Goal: Task Accomplishment & Management: Complete application form

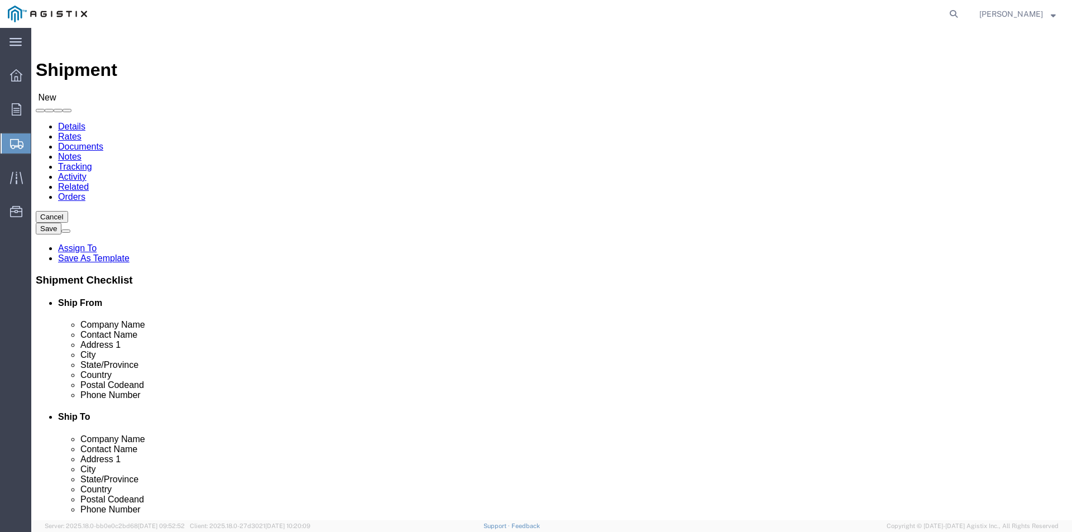
select select
click at [21, 114] on div at bounding box center [16, 109] width 31 height 22
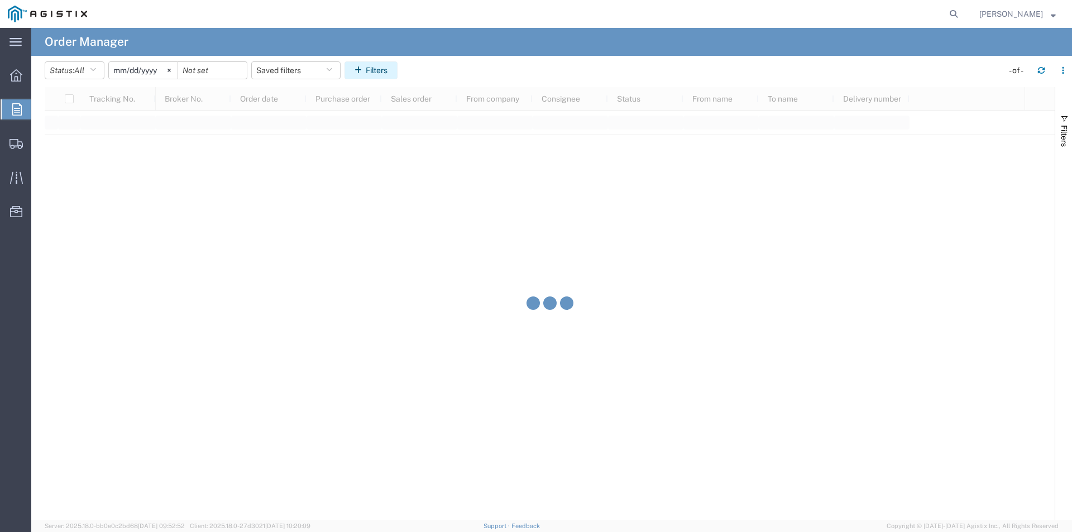
click at [379, 74] on button "Filters" at bounding box center [370, 70] width 53 height 18
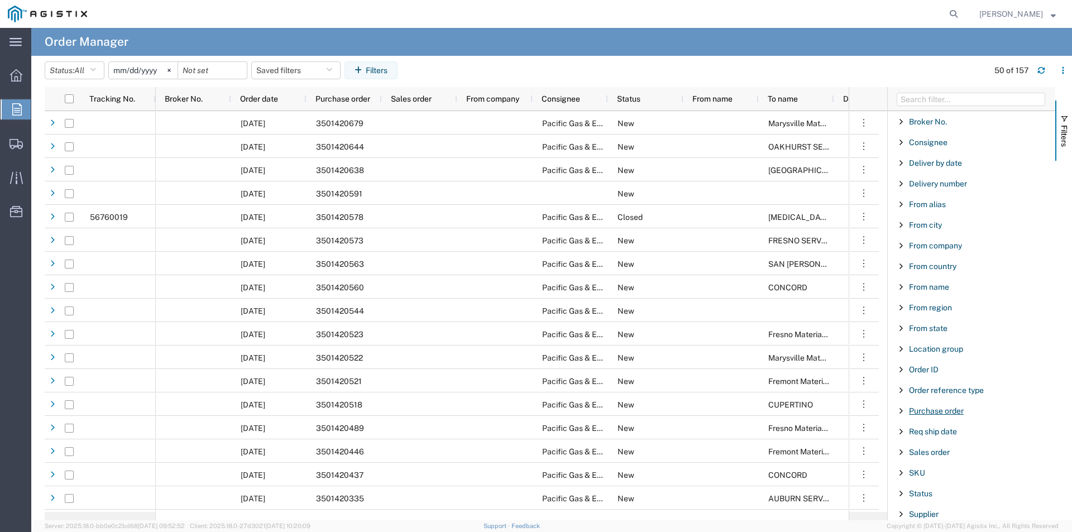
click at [956, 415] on span "Purchase order" at bounding box center [936, 410] width 55 height 9
click at [947, 462] on input "Filter Value" at bounding box center [975, 457] width 146 height 13
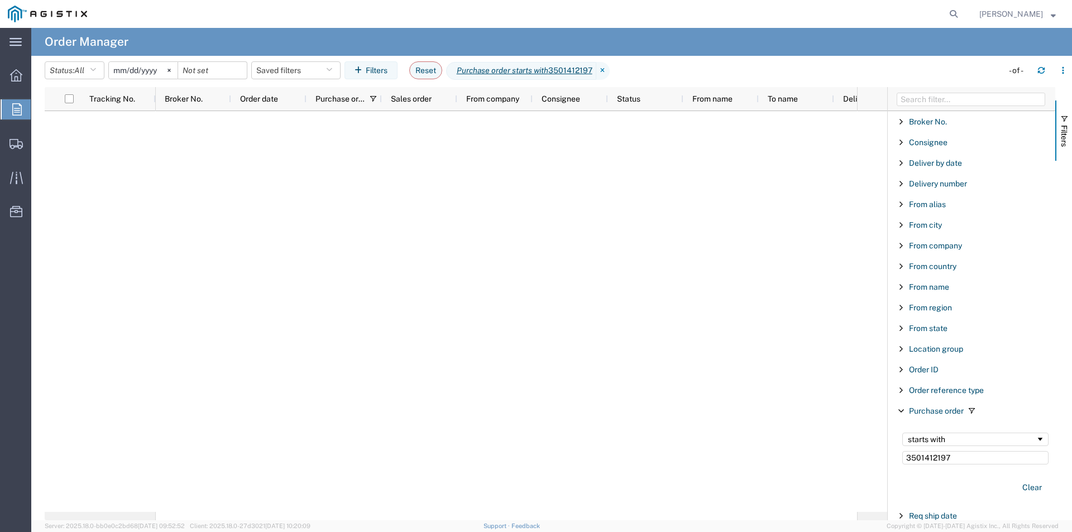
type input "3501412197"
click at [149, 69] on input "[DATE]" at bounding box center [143, 70] width 69 height 17
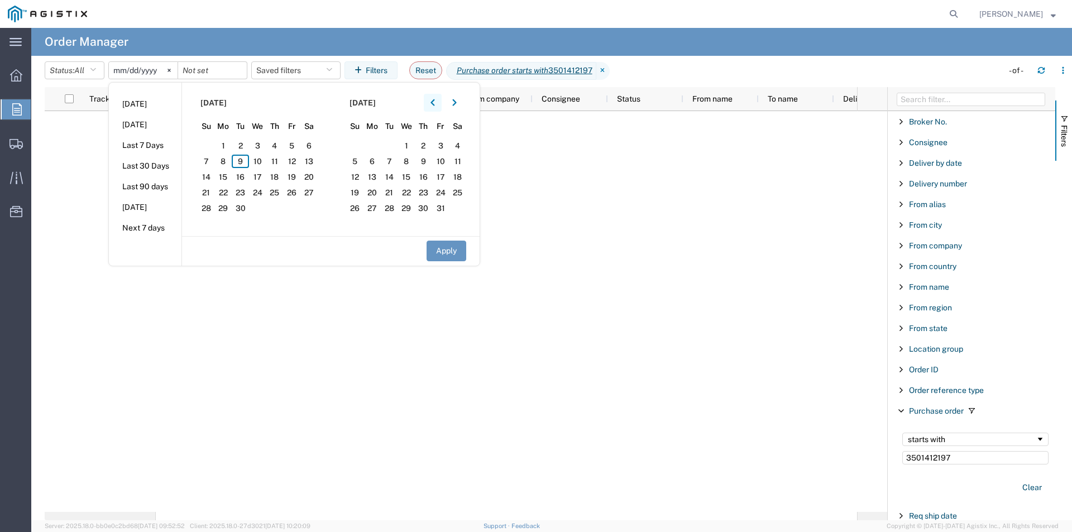
click at [439, 96] on button "button" at bounding box center [433, 103] width 18 height 18
click at [435, 100] on icon "button" at bounding box center [432, 103] width 4 height 8
click at [313, 148] on span "5" at bounding box center [308, 145] width 17 height 13
click at [454, 257] on button "Apply" at bounding box center [447, 251] width 40 height 21
type input "[DATE]"
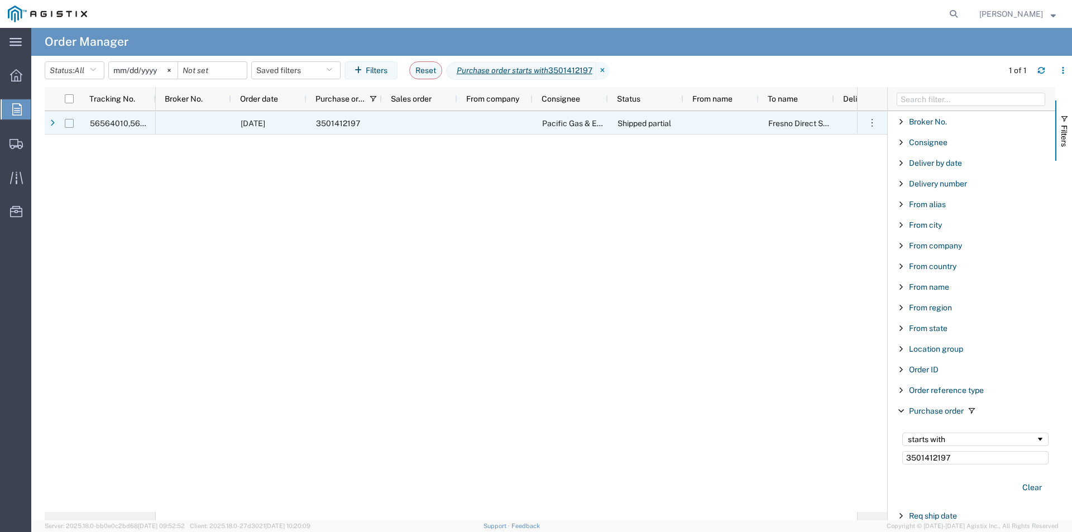
click at [68, 121] on input "Press Space to toggle row selection (unchecked)" at bounding box center [69, 123] width 9 height 9
checkbox input "true"
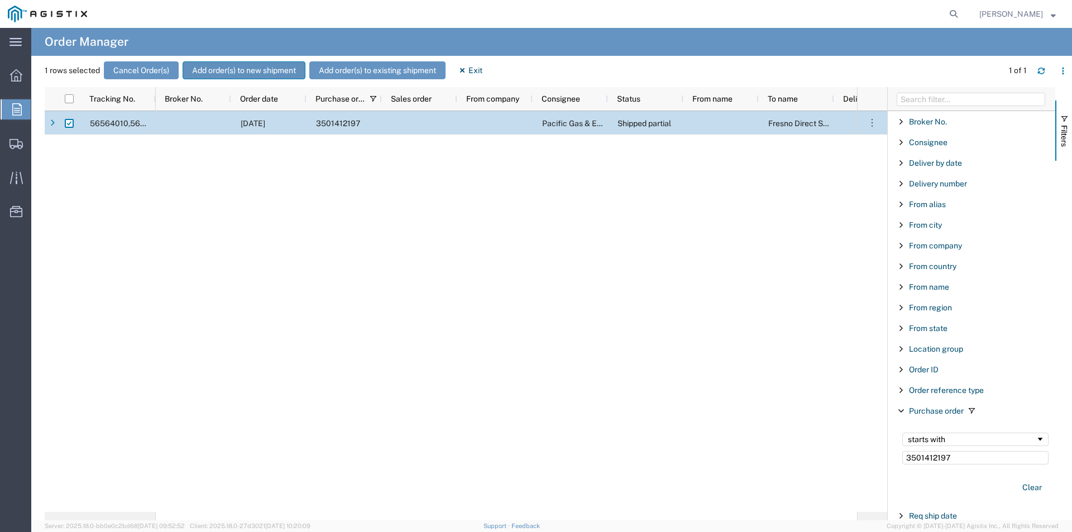
click at [258, 71] on button "Add order(s) to new shipment" at bounding box center [244, 70] width 123 height 18
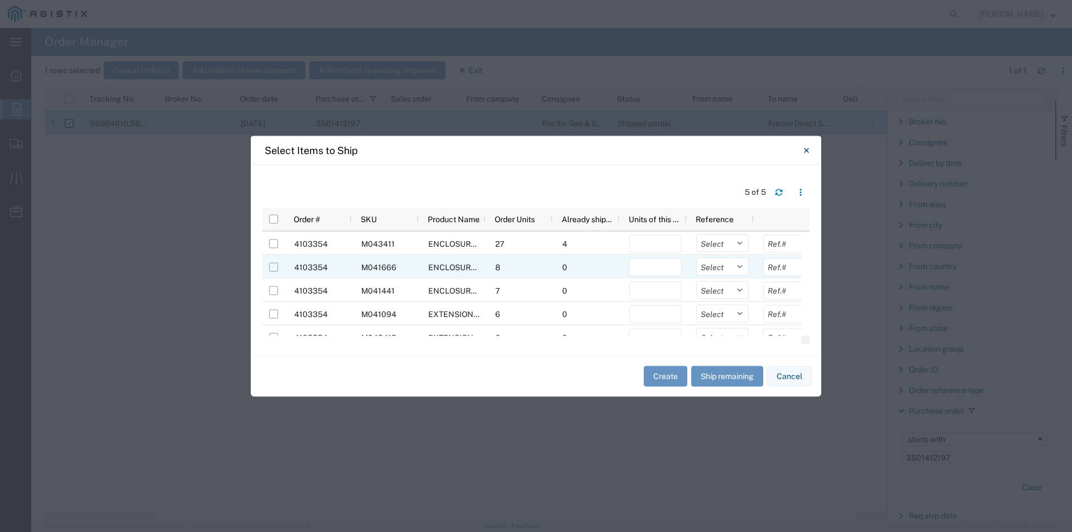
click at [272, 270] on input "Press Space to toggle row selection (unchecked)" at bounding box center [273, 266] width 9 height 9
checkbox input "true"
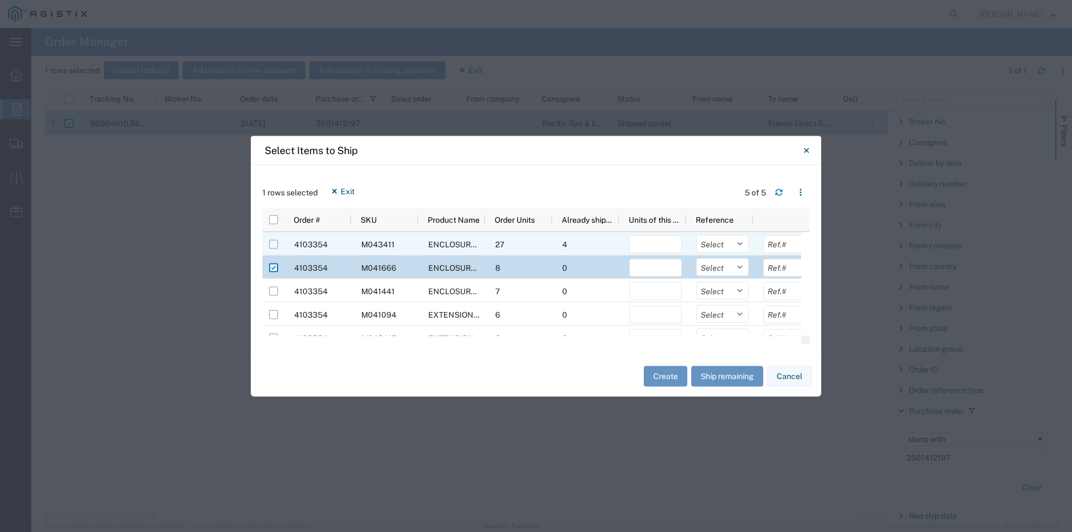
click at [271, 247] on input "Press Space to toggle row selection (unchecked)" at bounding box center [273, 244] width 9 height 9
checkbox input "true"
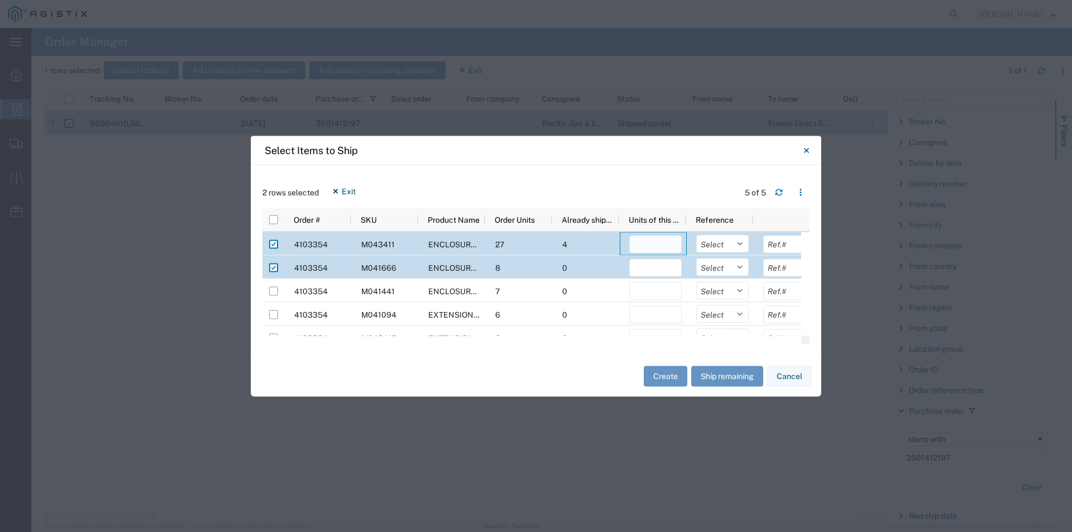
click at [644, 245] on input "number" at bounding box center [655, 244] width 52 height 18
click at [645, 267] on input "number" at bounding box center [655, 267] width 52 height 18
drag, startPoint x: 652, startPoint y: 251, endPoint x: 658, endPoint y: 245, distance: 9.1
click at [658, 245] on input "number" at bounding box center [655, 244] width 52 height 18
click at [660, 243] on input "number" at bounding box center [655, 244] width 52 height 18
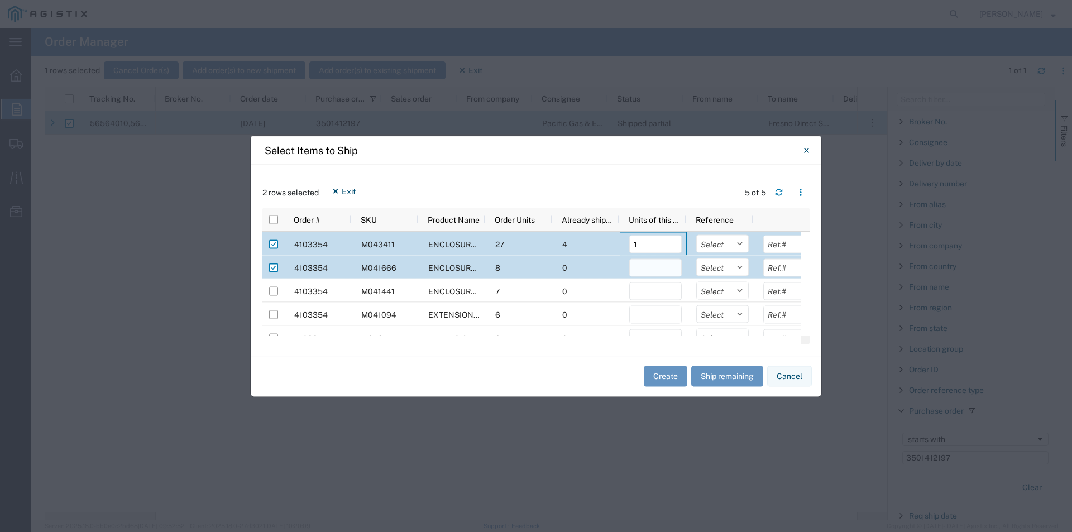
type input "1"
click at [659, 266] on input "number" at bounding box center [655, 267] width 52 height 18
type input "1"
click at [674, 183] on div "2 rows selected Exit 5 of 5" at bounding box center [535, 195] width 547 height 26
click at [669, 379] on button "Create" at bounding box center [666, 376] width 44 height 21
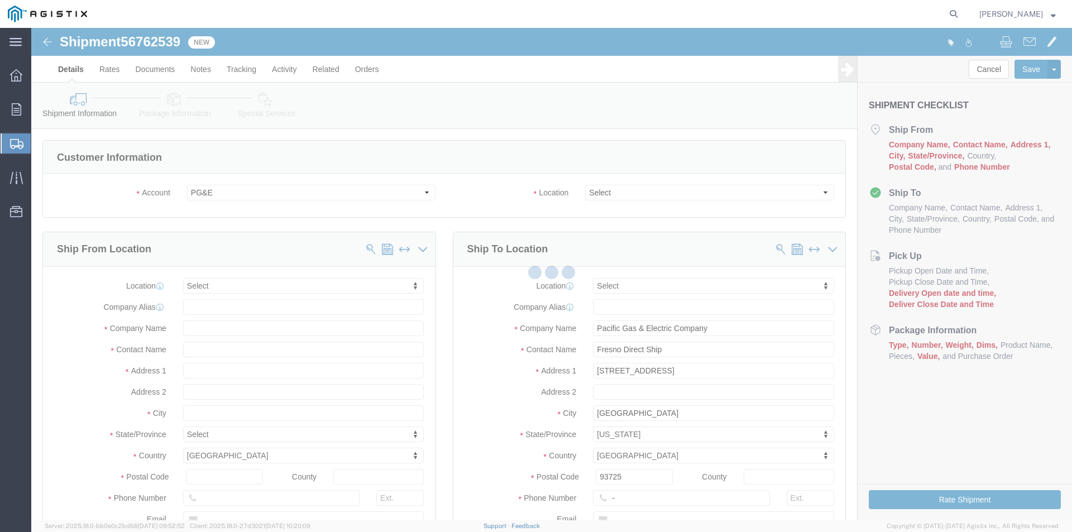
select select
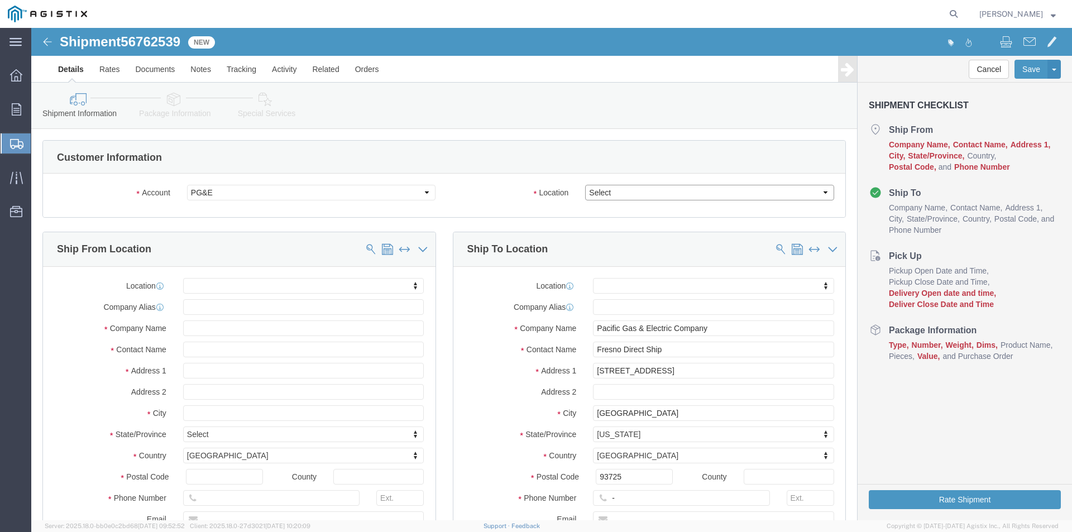
click select "Select All Others [GEOGRAPHIC_DATA] [GEOGRAPHIC_DATA] [GEOGRAPHIC_DATA] [GEOGRA…"
select select "23082"
click select "Select All Others [GEOGRAPHIC_DATA] [GEOGRAPHIC_DATA] [GEOGRAPHIC_DATA] [GEOGRA…"
click label "Location"
click input "text"
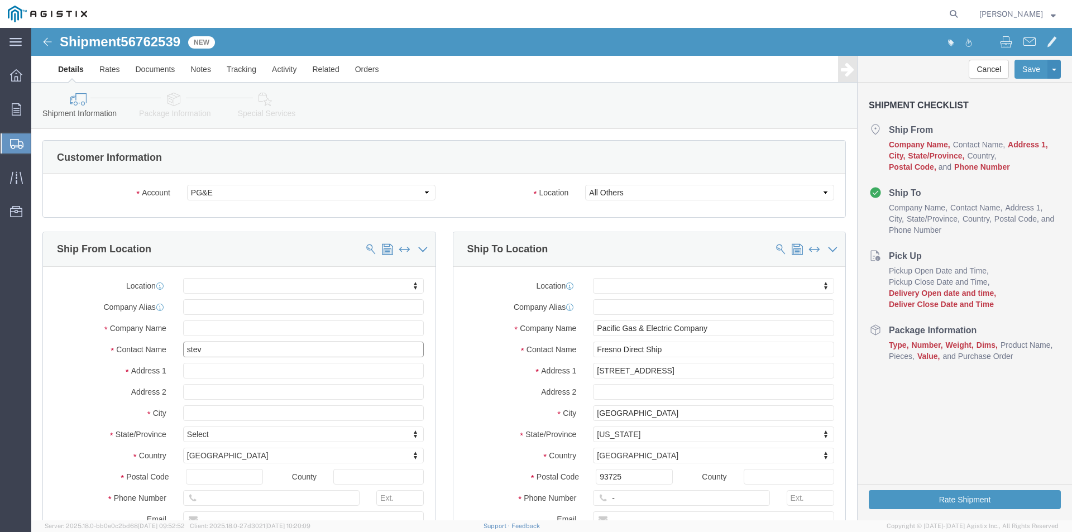
type input "[PERSON_NAME]"
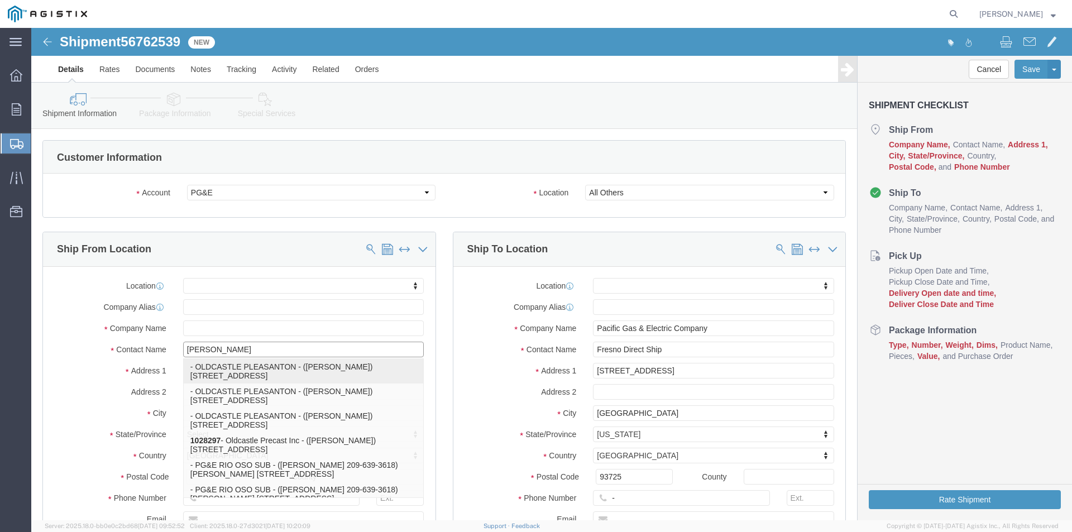
click p "- OLDCASTLE PLEASANTON - ([PERSON_NAME]) [STREET_ADDRESS]"
select select "CA"
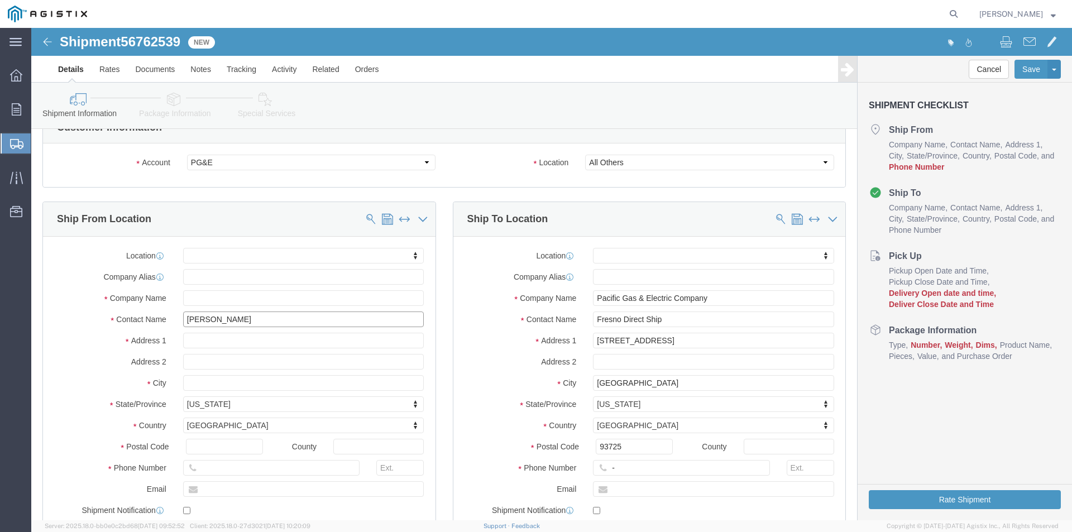
scroll to position [56, 0]
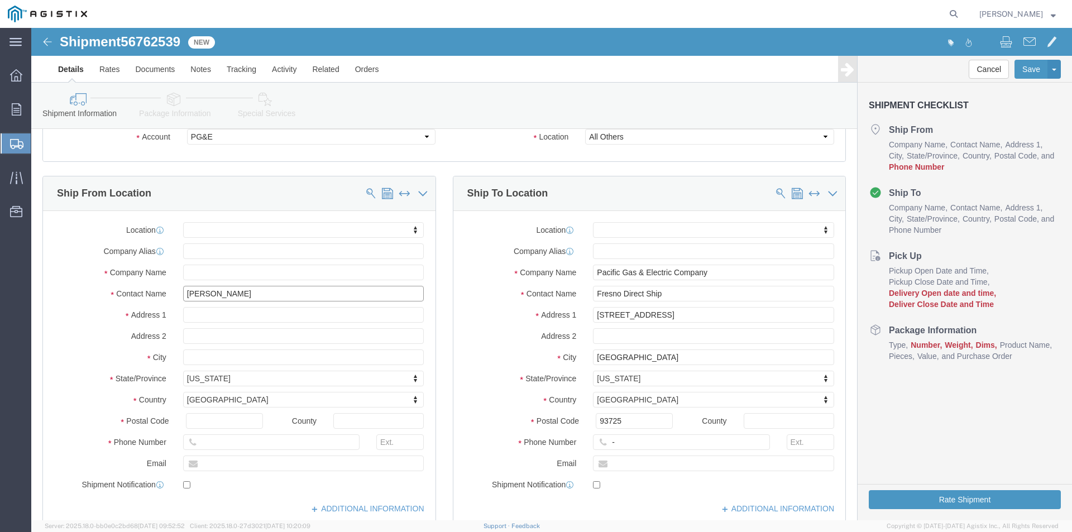
type input "[PERSON_NAME]"
click input "text"
type input "[PHONE_NUMBER]"
drag, startPoint x: 681, startPoint y: 293, endPoint x: 462, endPoint y: 301, distance: 219.5
click div "Location My Profile Location (OBSOLETE) [PERSON_NAME] SC - GC TRAILER (OBSOLETE…"
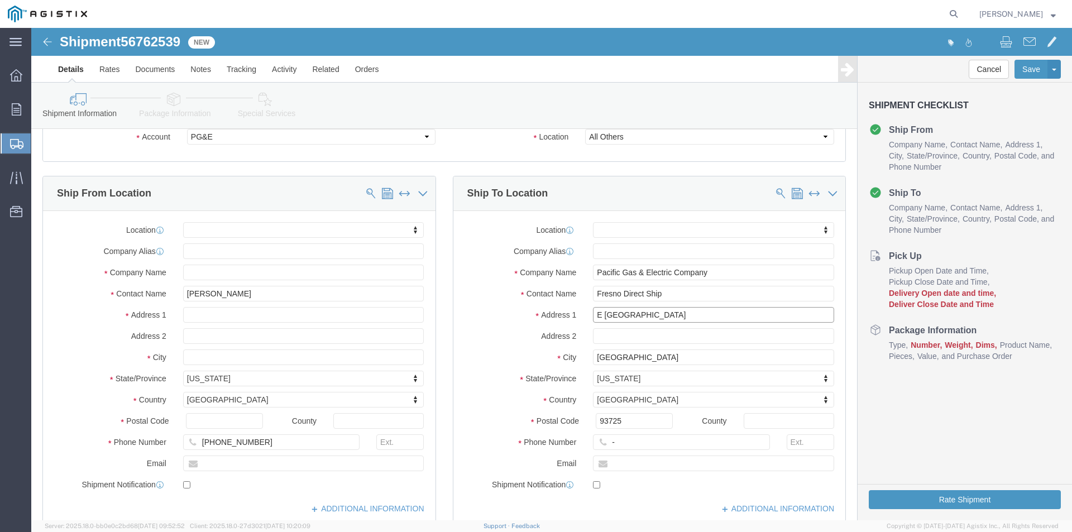
type input "E [GEOGRAPHIC_DATA]"
click input "93725"
type input "93737"
click input "-"
click input "text"
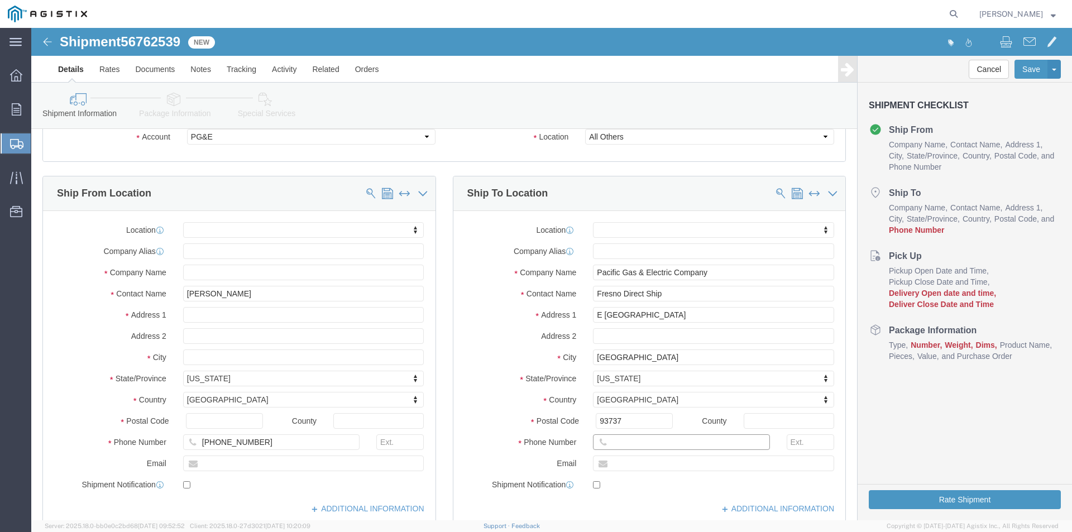
type input "[PHONE_NUMBER]"
click label "Email"
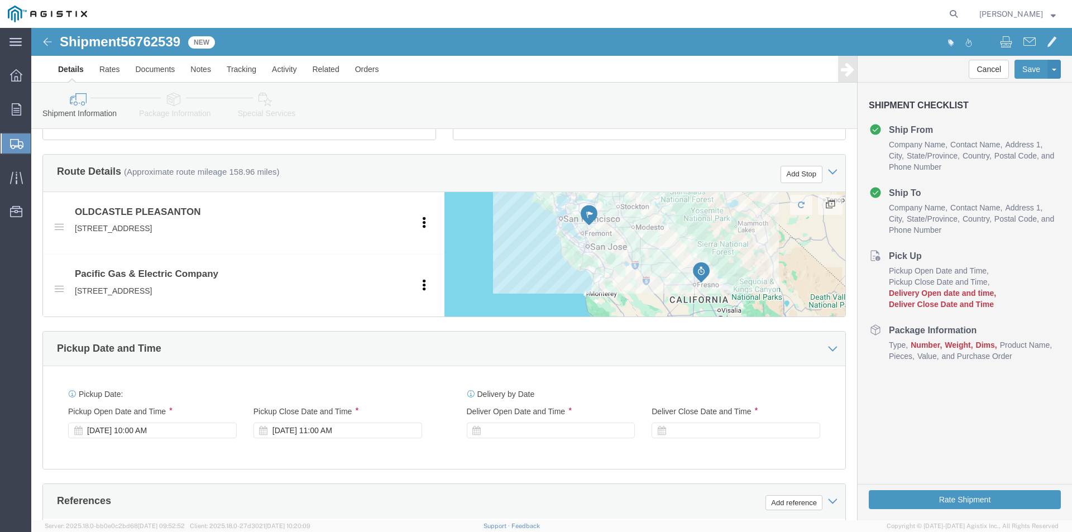
scroll to position [447, 0]
click div "[DATE] 10:00 AM"
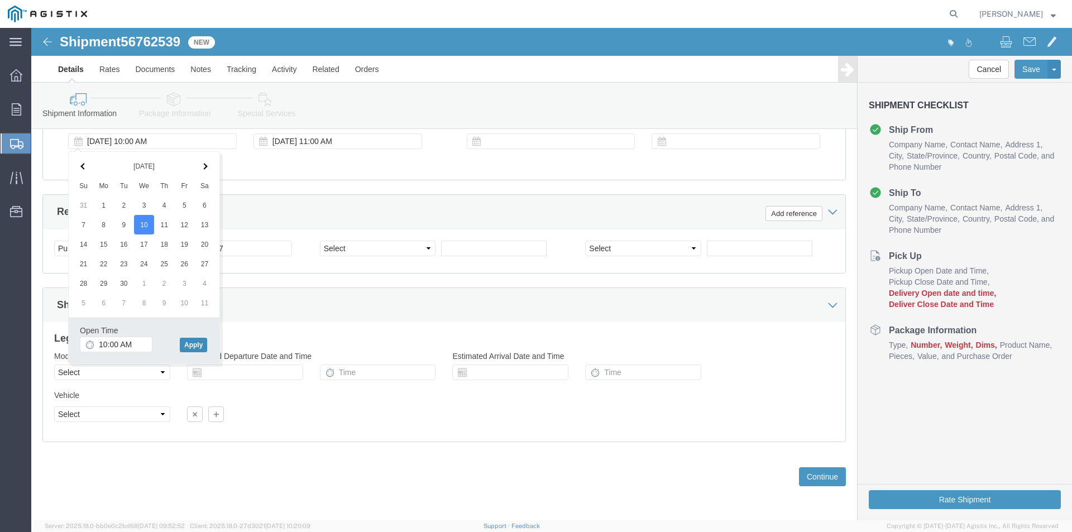
click button "Apply"
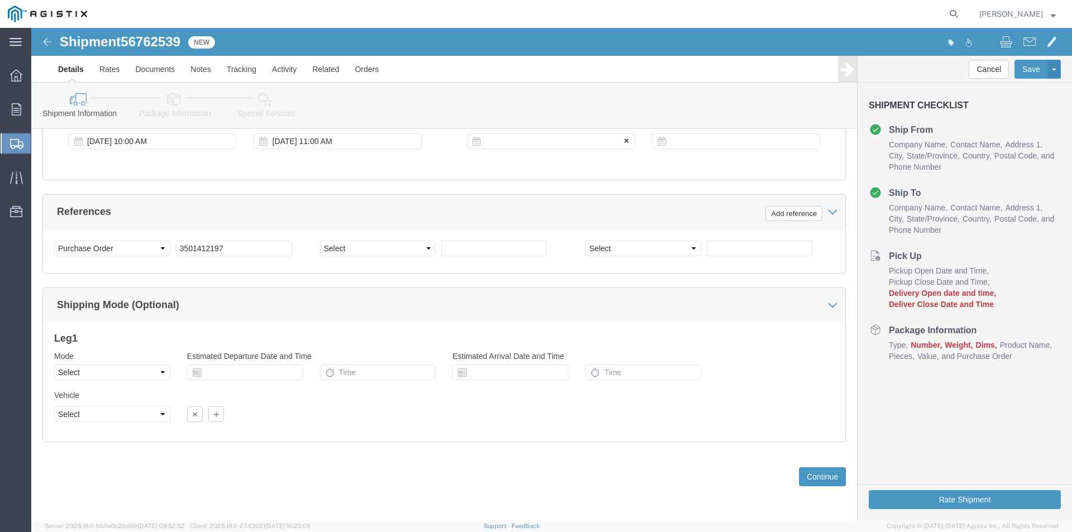
click div
click button "Apply"
click div
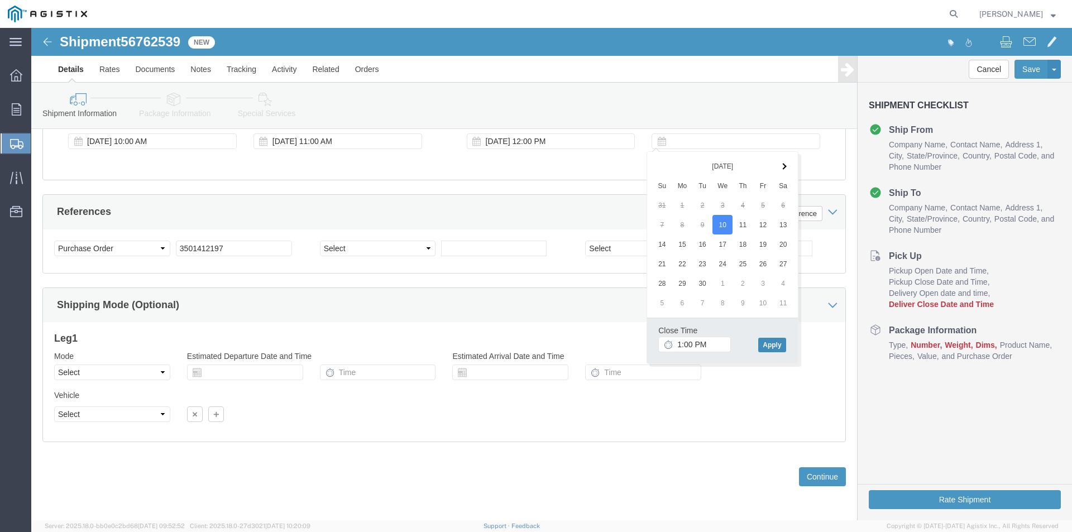
click button "Apply"
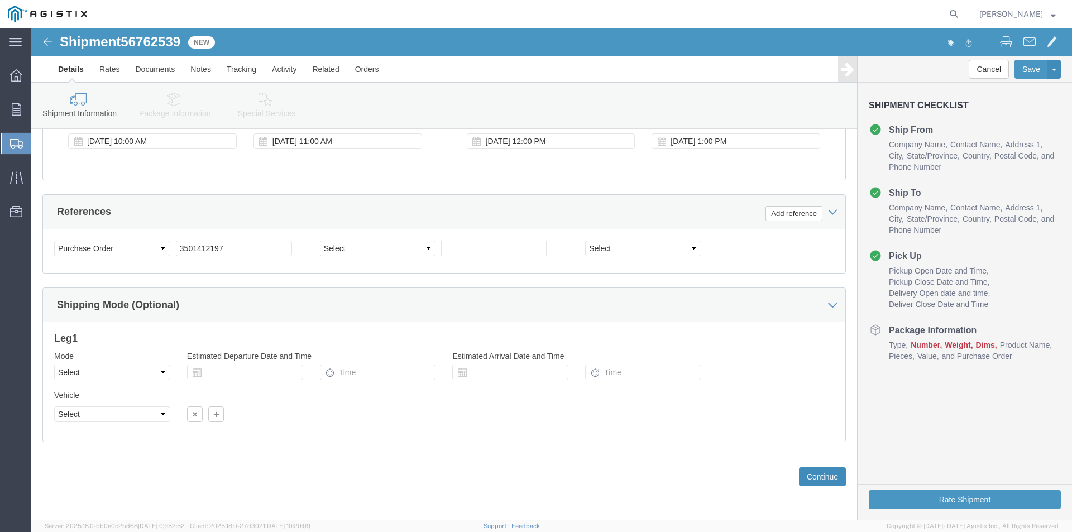
click button "Continue"
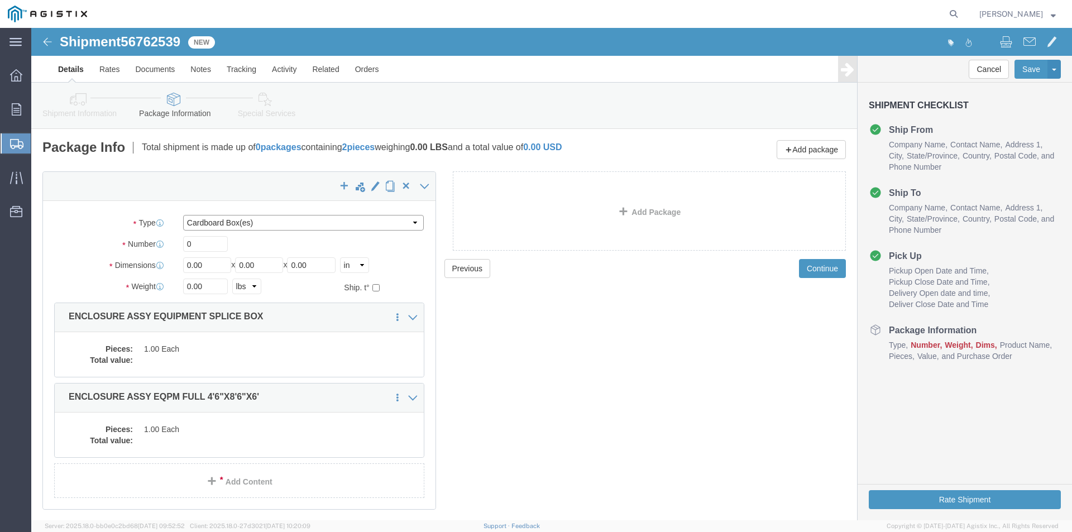
click select "Select Bulk Bundle(s) Cardboard Box(es) Carton(s) Crate(s) Drum(s) (Fiberboard)…"
select select "NKCR"
click select "Select Bulk Bundle(s) Cardboard Box(es) Carton(s) Crate(s) Drum(s) (Fiberboard)…"
click div "Package Type Select Bulk Bundle(s) Cardboard Box(es) Carton(s) Crate(s) Drum(s)…"
click input "0"
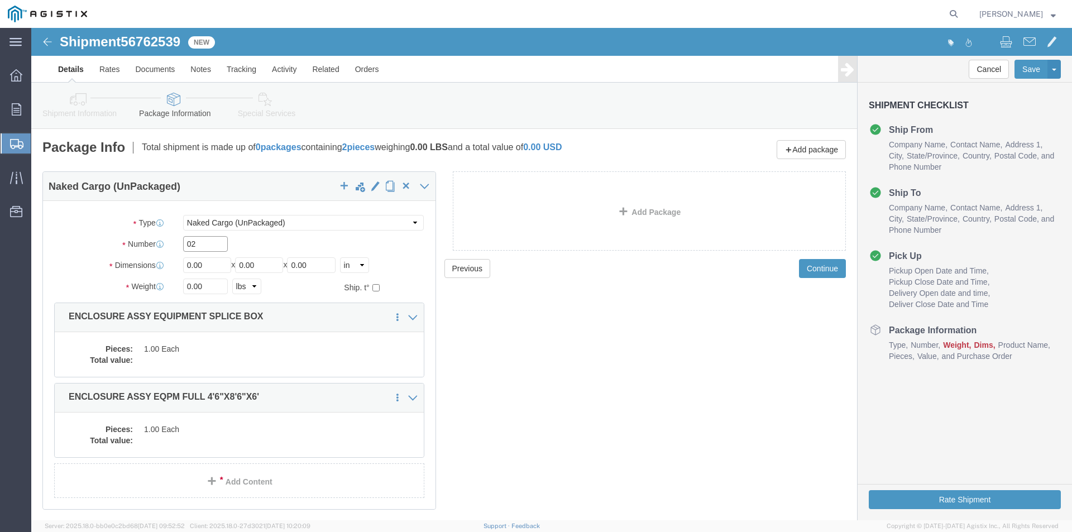
type input "02"
click div "x Naked Cargo (UnPackaged)"
drag, startPoint x: 185, startPoint y: 238, endPoint x: 134, endPoint y: 240, distance: 50.8
click div "Dimensions Length 0.00 x Width 0.00 x Height 0.00 Select cm ft in"
type input "46"
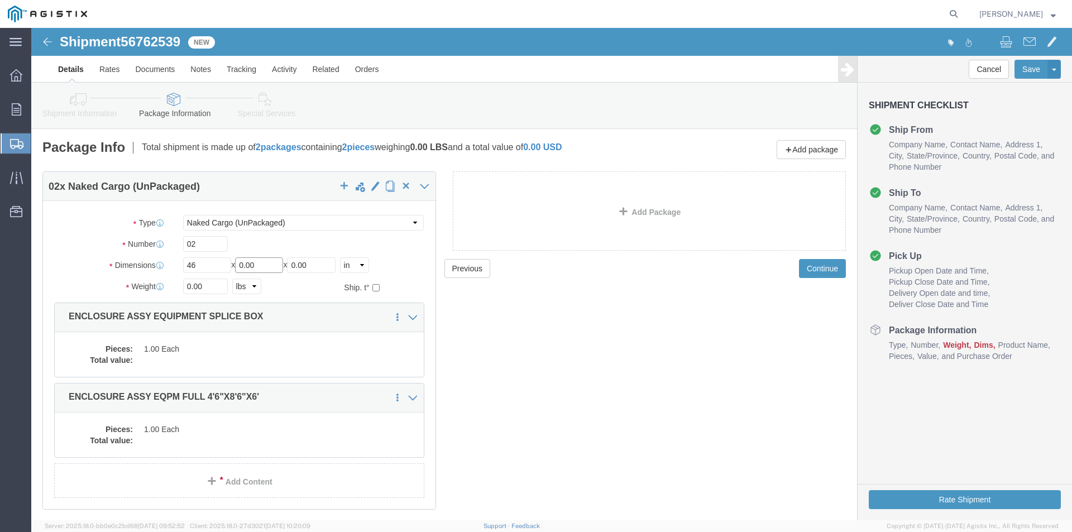
drag, startPoint x: 232, startPoint y: 235, endPoint x: 181, endPoint y: 234, distance: 50.8
click div "Length 46 x Width 0.00 x Height 0.00 Select cm ft in"
type input "86"
drag, startPoint x: 291, startPoint y: 234, endPoint x: 191, endPoint y: 241, distance: 100.2
click div "Length 46 x Width 86 x Height 0.00 Select cm ft in"
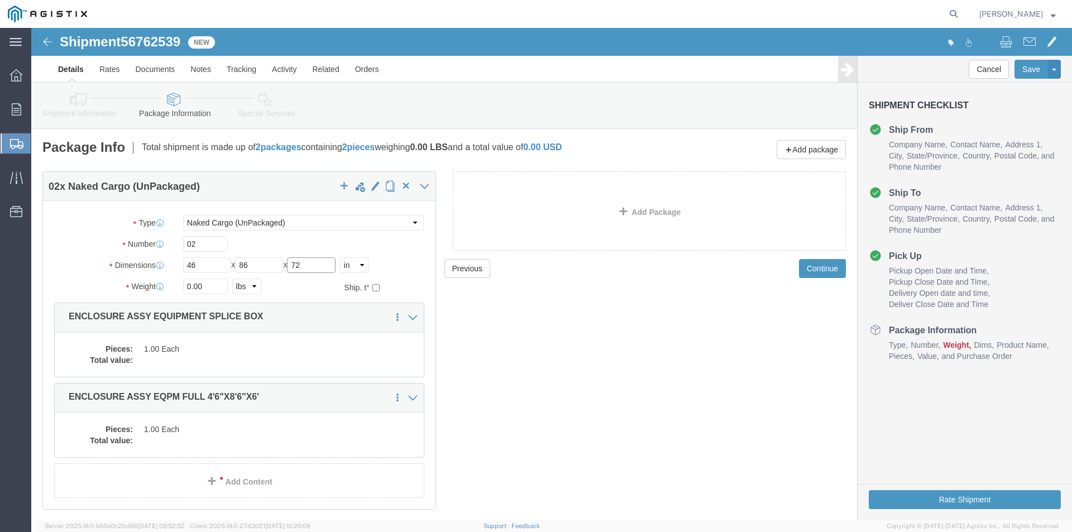
type input "72"
drag, startPoint x: 176, startPoint y: 262, endPoint x: 107, endPoint y: 258, distance: 69.3
click div "Weight 0.00 Select kgs lbs Ship. t°"
type input "43711"
click dd
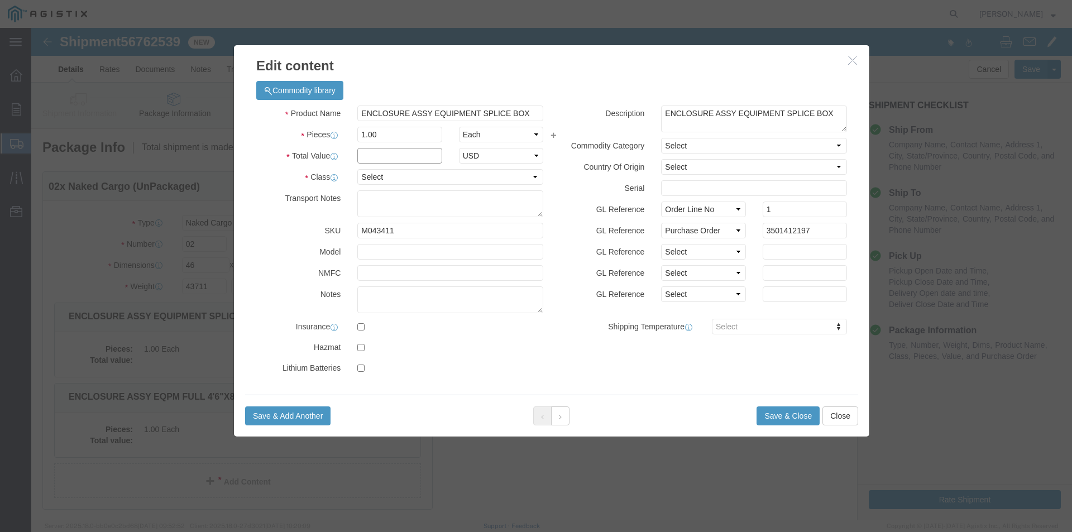
click input "text"
type input "1"
click select "Select 50 55 60 65 70 85 92.5 100 125 175 250 300 400"
select select "55"
click select "Select 50 55 60 65 70 85 92.5 100 125 175 250 300 400"
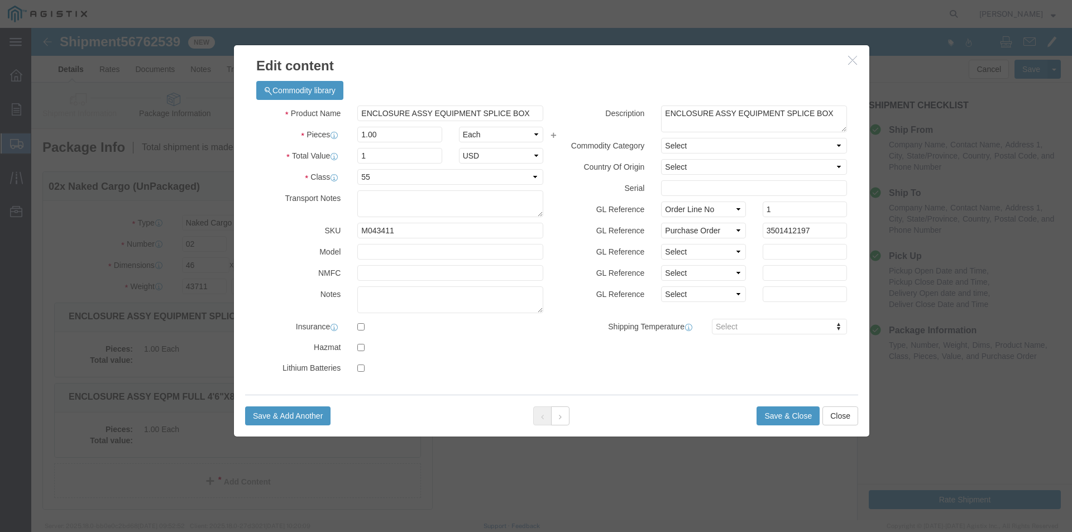
click div "Save & Add Another Save & Close Close"
click button "Save & Close"
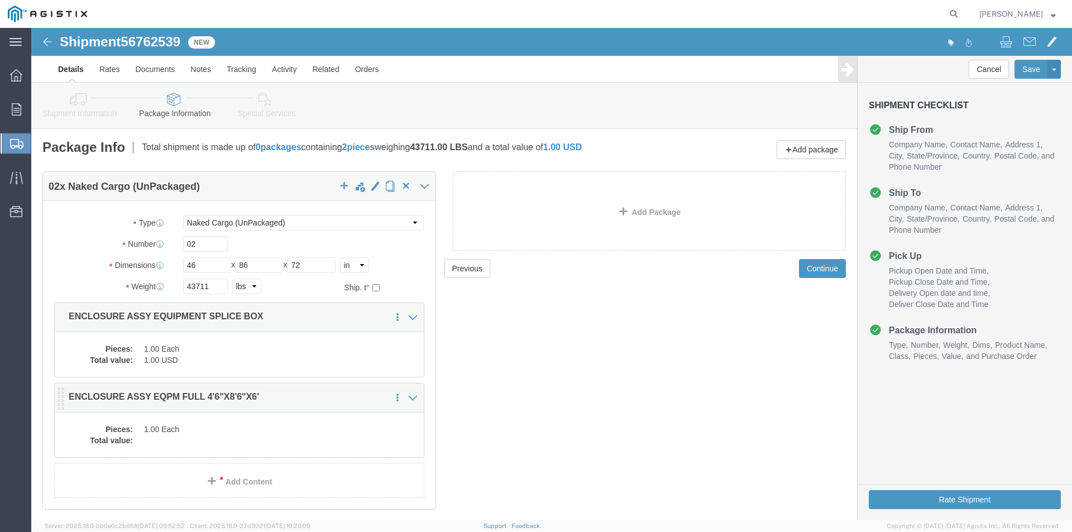
click dd "1.00 Each"
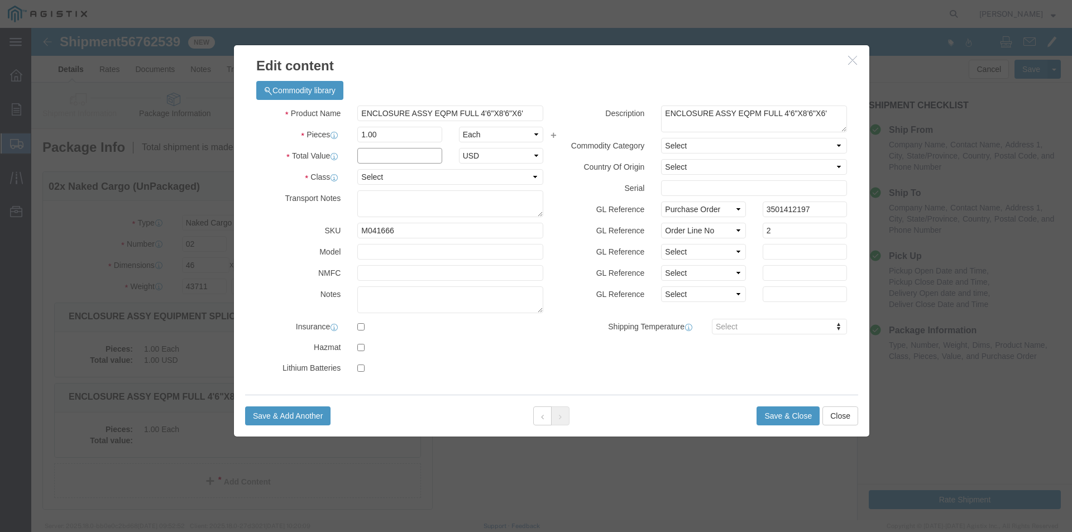
click input "text"
type input "1"
click select "Select 50 55 60 65 70 85 92.5 100 125 175 250 300 400"
select select "55"
click select "Select 50 55 60 65 70 85 92.5 100 125 175 250 300 400"
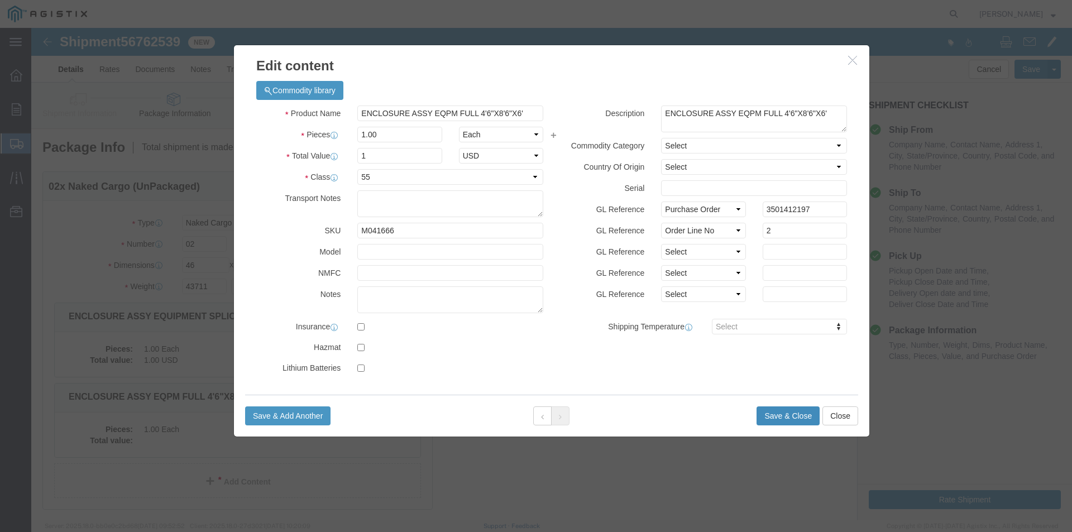
click button "Save & Close"
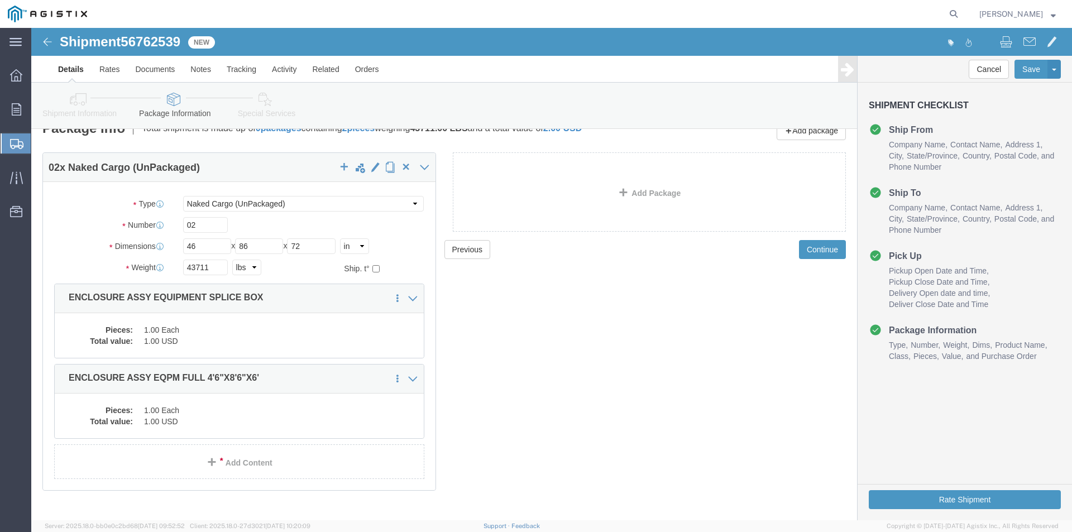
scroll to position [37, 0]
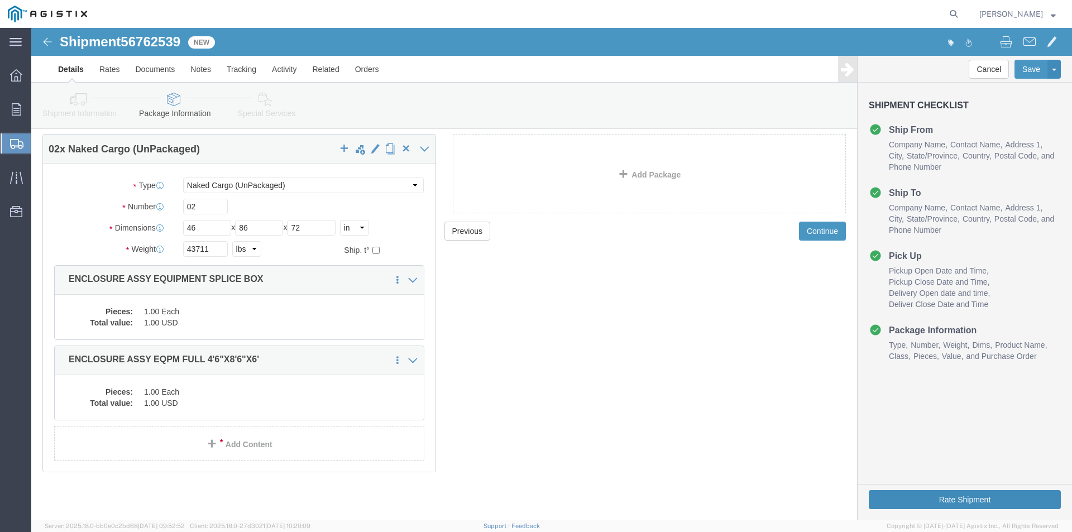
click button "Rate Shipment"
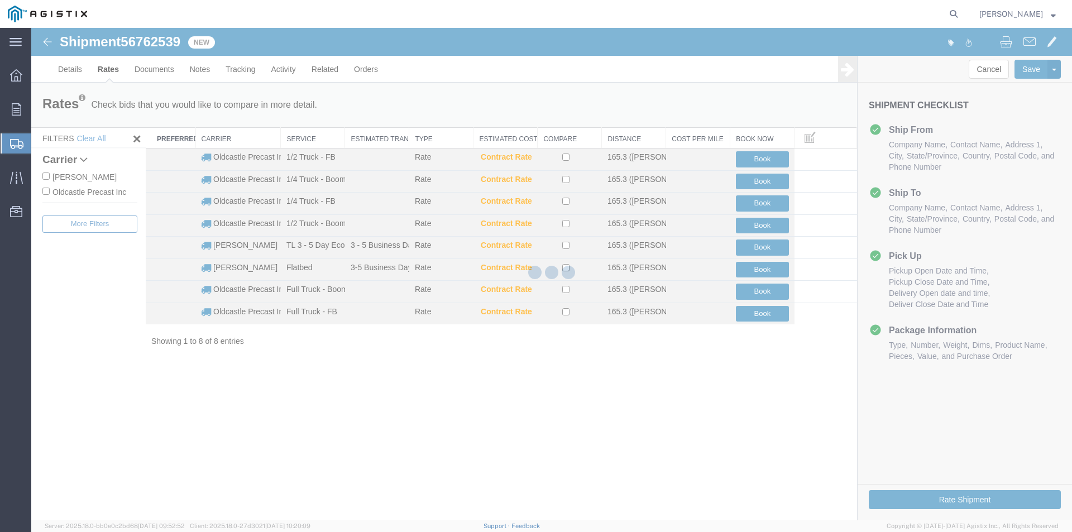
scroll to position [0, 0]
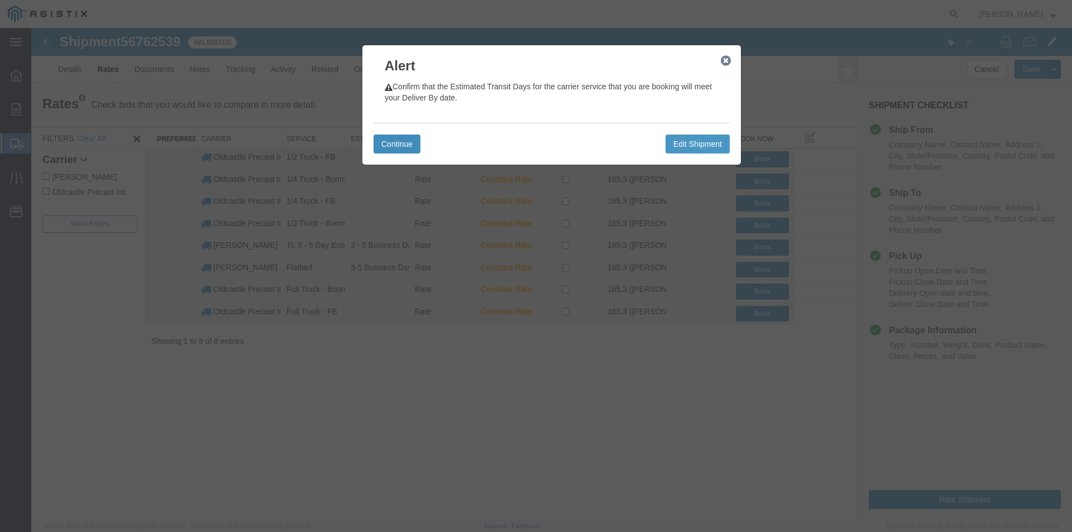
click at [411, 147] on button "Continue" at bounding box center [396, 144] width 47 height 19
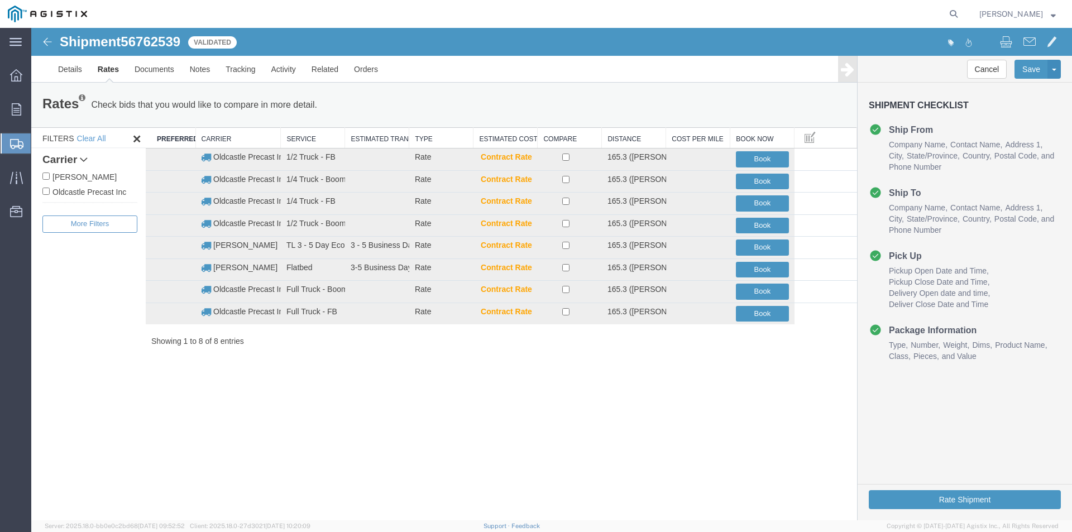
click at [102, 192] on label "Oldcastle Precast Inc" at bounding box center [89, 191] width 95 height 12
click at [50, 192] on input "Oldcastle Precast Inc" at bounding box center [45, 191] width 7 height 7
checkbox input "true"
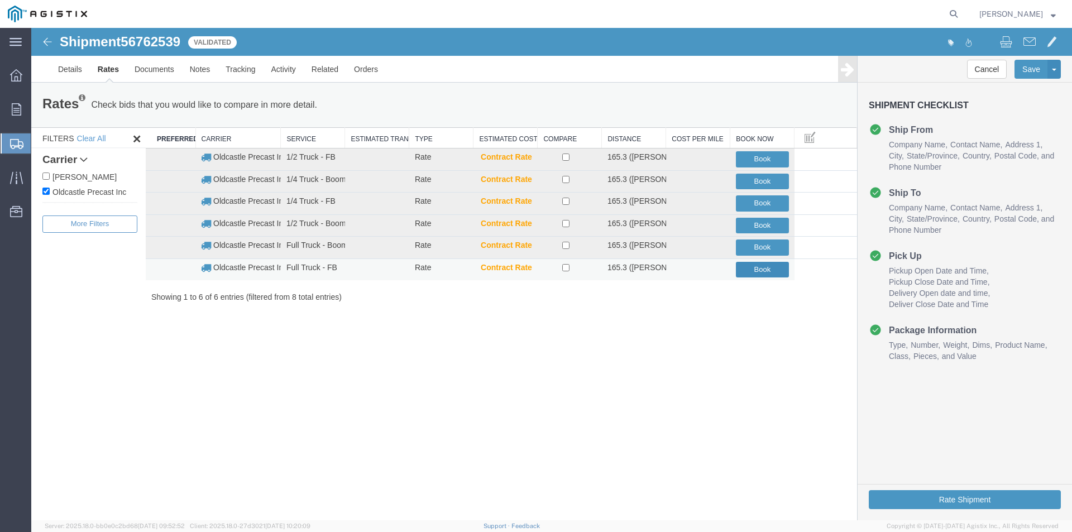
click at [749, 270] on button "Book" at bounding box center [762, 270] width 53 height 16
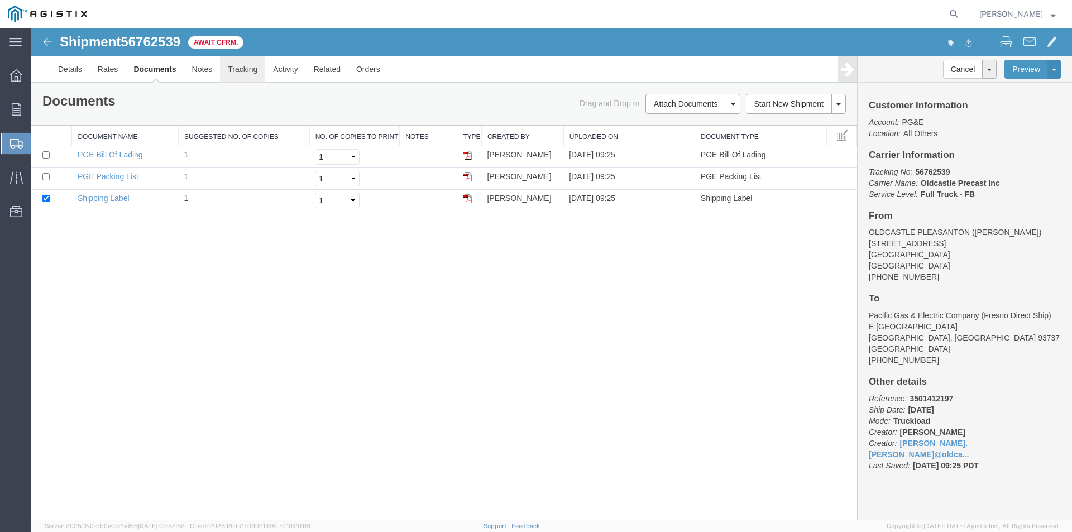
click at [234, 76] on link "Tracking" at bounding box center [242, 69] width 45 height 27
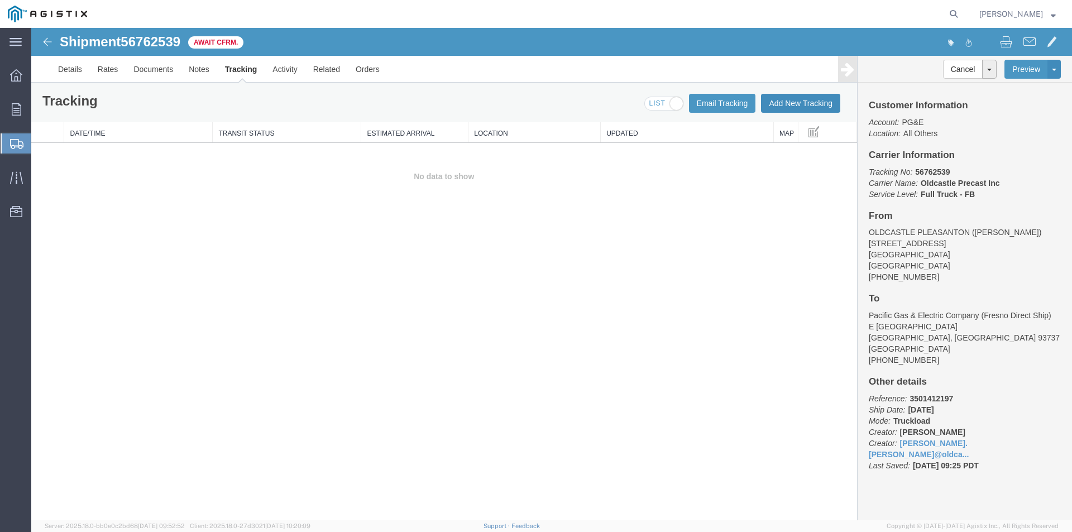
click at [806, 100] on button "Add New Tracking" at bounding box center [800, 103] width 79 height 19
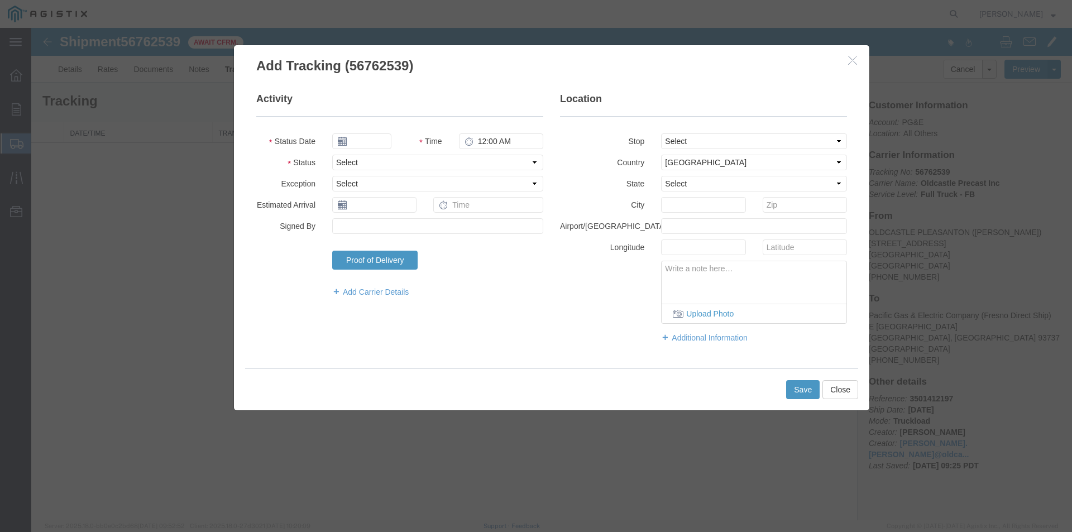
type input "[DATE]"
type input "10:00 AM"
click at [373, 140] on input "[DATE]" at bounding box center [361, 141] width 59 height 16
click at [391, 212] on td "10" at bounding box center [390, 211] width 17 height 17
type input "[DATE]"
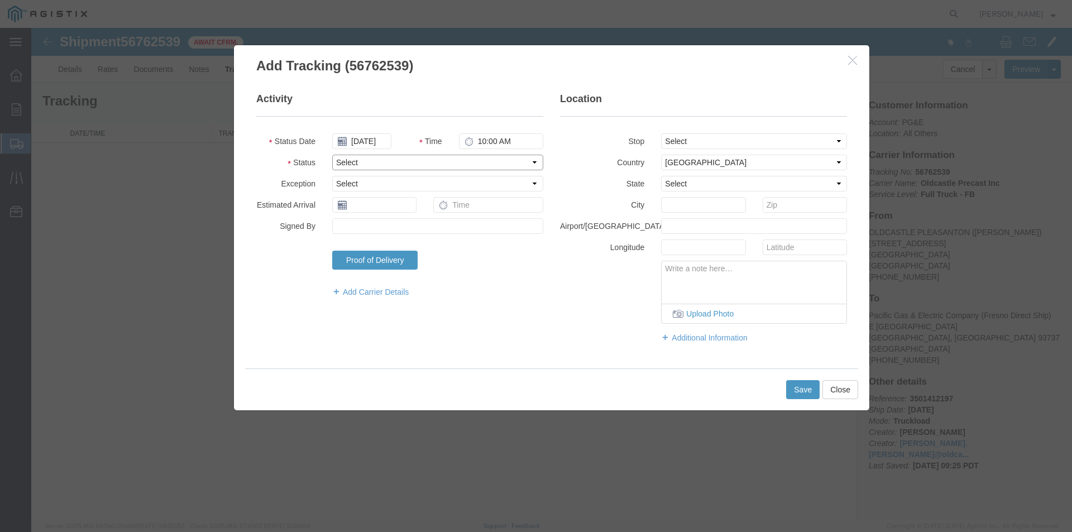
click at [344, 163] on select "Select Arrival Notice Available Arrival Notice Imported Arrive at Delivery Loca…" at bounding box center [437, 163] width 211 height 16
select select "DELIVRED"
click at [332, 155] on select "Select Arrival Notice Available Arrival Notice Imported Arrive at Delivery Loca…" at bounding box center [437, 163] width 211 height 16
click at [797, 391] on button "Save" at bounding box center [802, 389] width 33 height 19
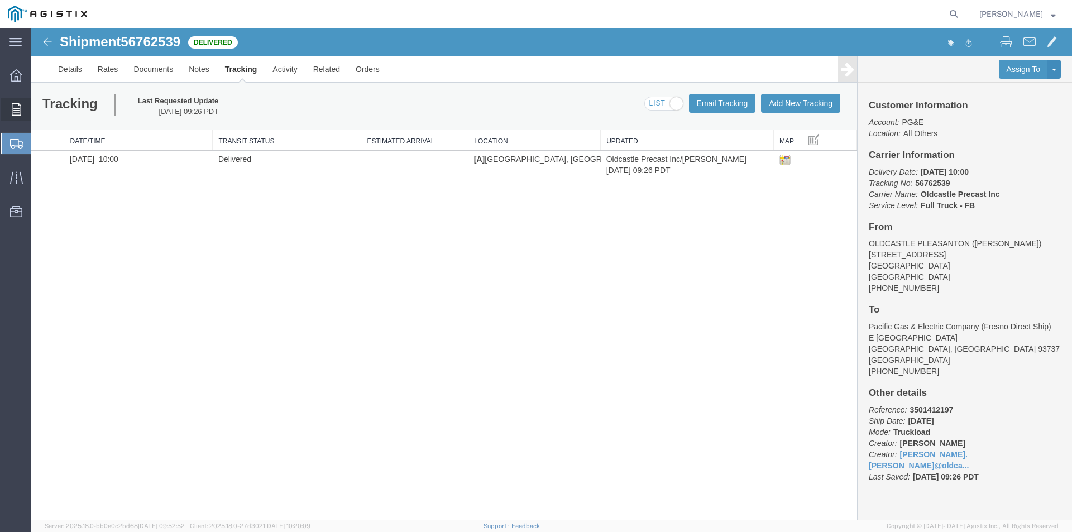
click at [12, 103] on div at bounding box center [16, 109] width 31 height 22
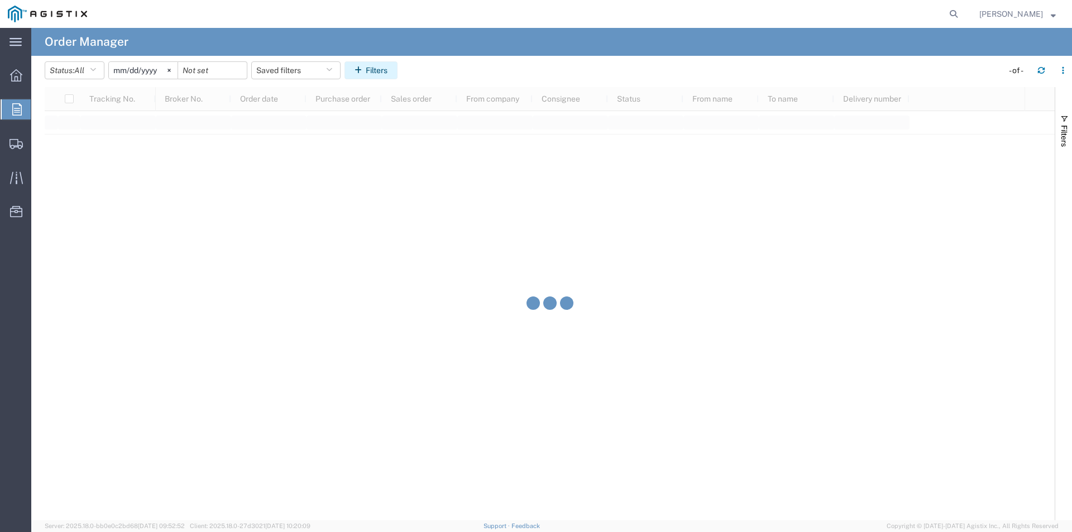
click at [380, 64] on button "Filters" at bounding box center [370, 70] width 53 height 18
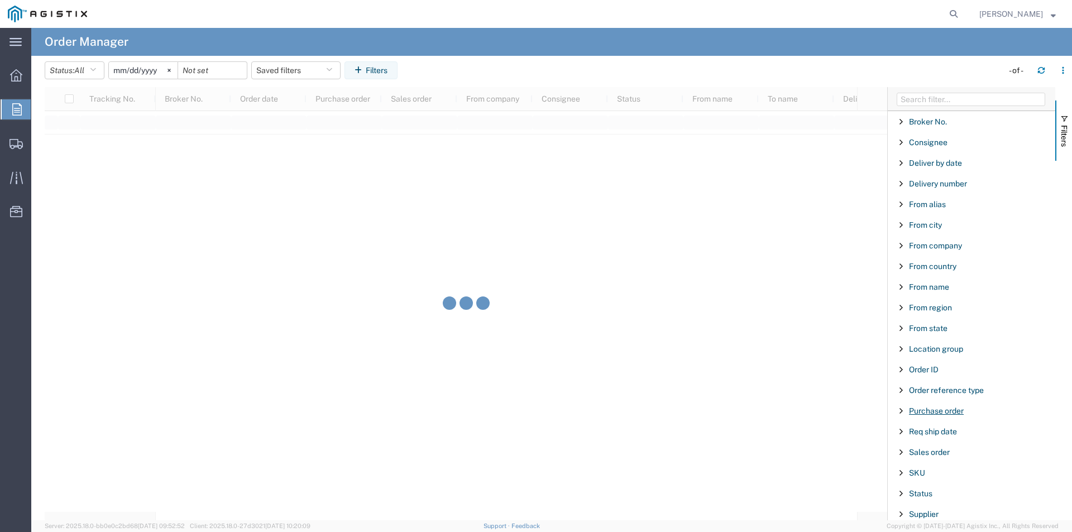
click at [931, 412] on span "Purchase order" at bounding box center [936, 410] width 55 height 9
click at [947, 458] on input "Filter Value" at bounding box center [975, 457] width 146 height 13
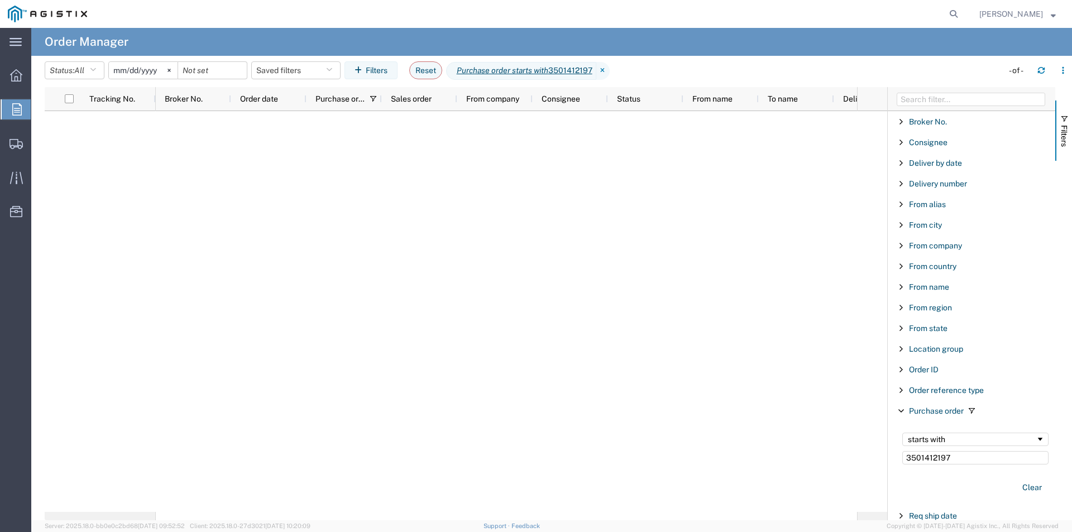
type input "3501412197"
click at [149, 58] on header "Status: All All Cancelled Orders New Orders Updated Orders [DATE] Saved filters…" at bounding box center [558, 71] width 1027 height 31
click at [152, 68] on input "[DATE]" at bounding box center [143, 70] width 69 height 17
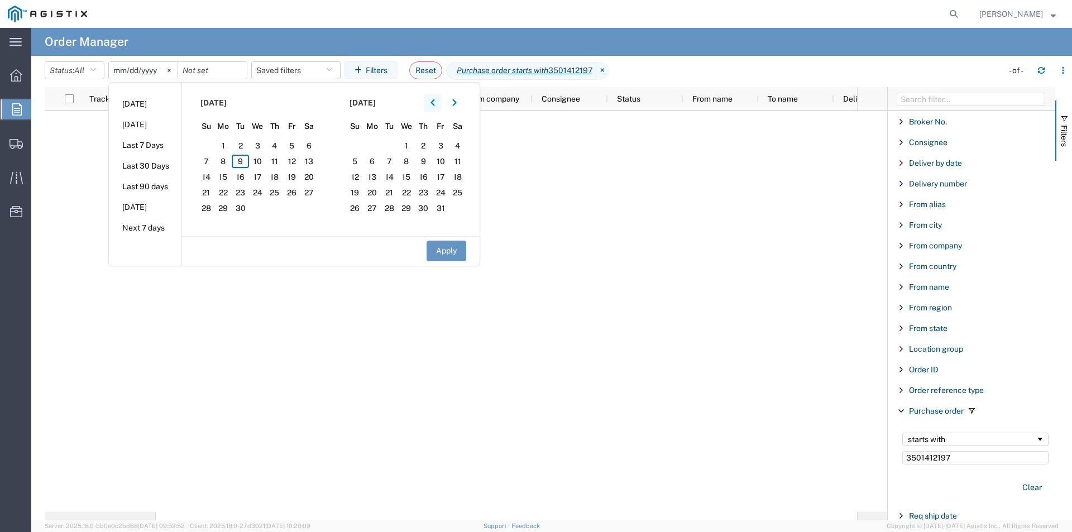
click at [435, 104] on icon "button" at bounding box center [432, 103] width 4 height 8
drag, startPoint x: 438, startPoint y: 104, endPoint x: 407, endPoint y: 127, distance: 38.3
click at [435, 105] on icon "button" at bounding box center [432, 103] width 4 height 8
click at [315, 146] on span "5" at bounding box center [308, 145] width 17 height 13
click at [450, 256] on button "Apply" at bounding box center [447, 251] width 40 height 21
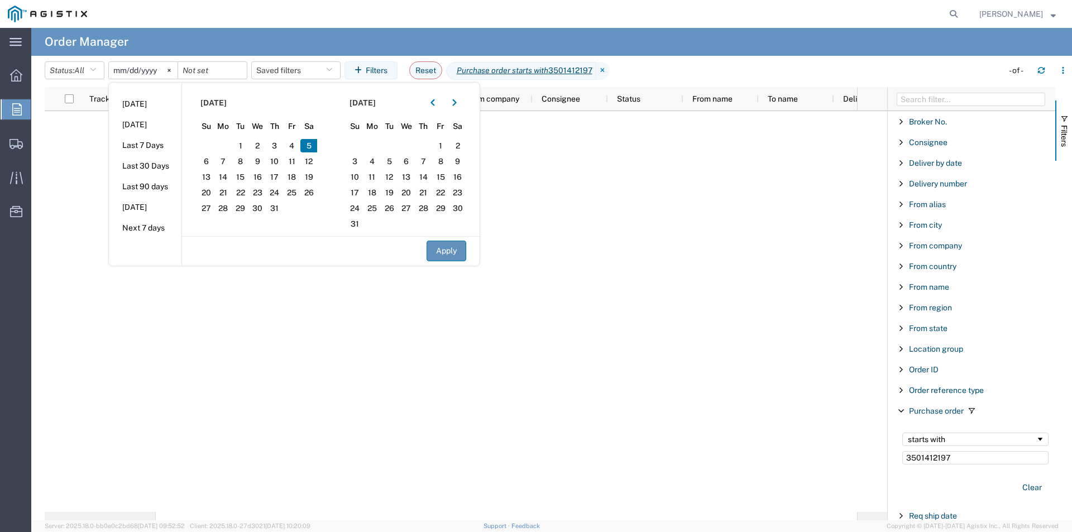
type input "[DATE]"
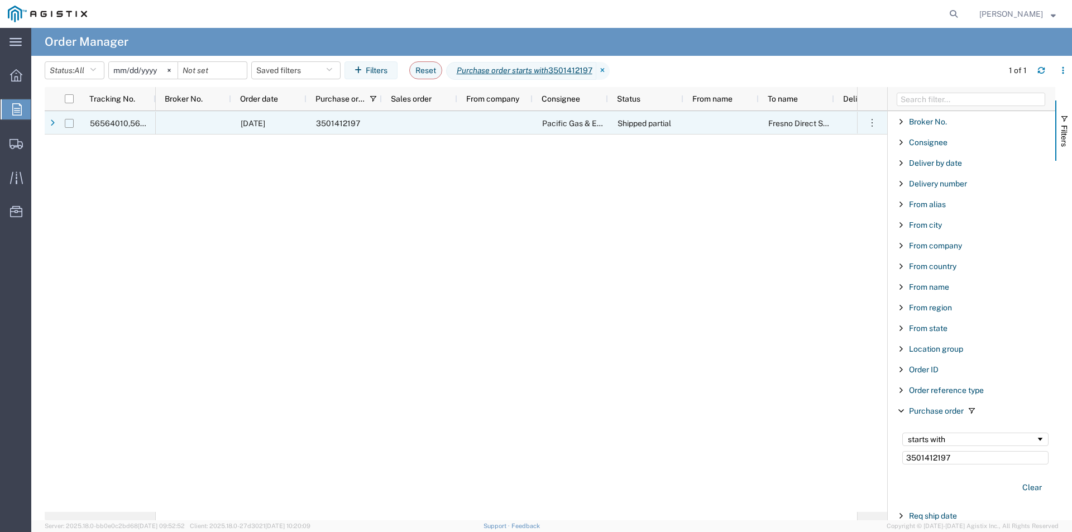
click at [68, 122] on input "Press Space to toggle row selection (unchecked)" at bounding box center [69, 123] width 9 height 9
checkbox input "true"
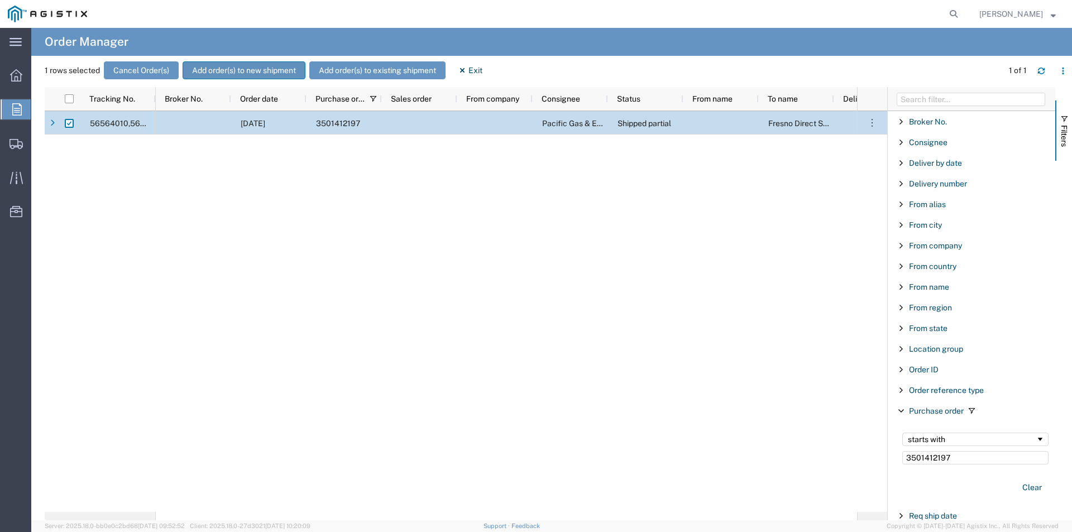
click at [261, 67] on button "Add order(s) to new shipment" at bounding box center [244, 70] width 123 height 18
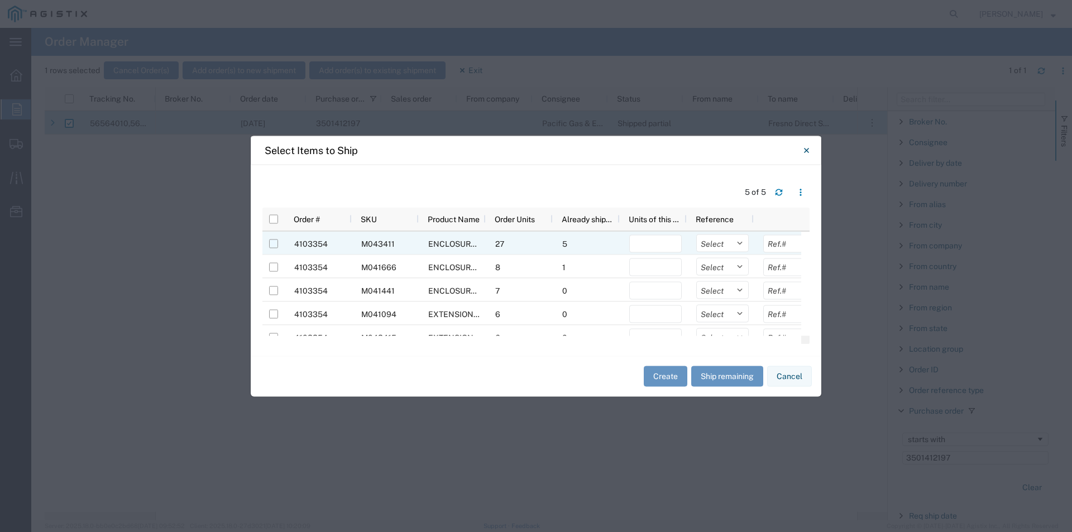
click at [274, 243] on input "Press Space to toggle row selection (unchecked)" at bounding box center [273, 243] width 9 height 9
checkbox input "true"
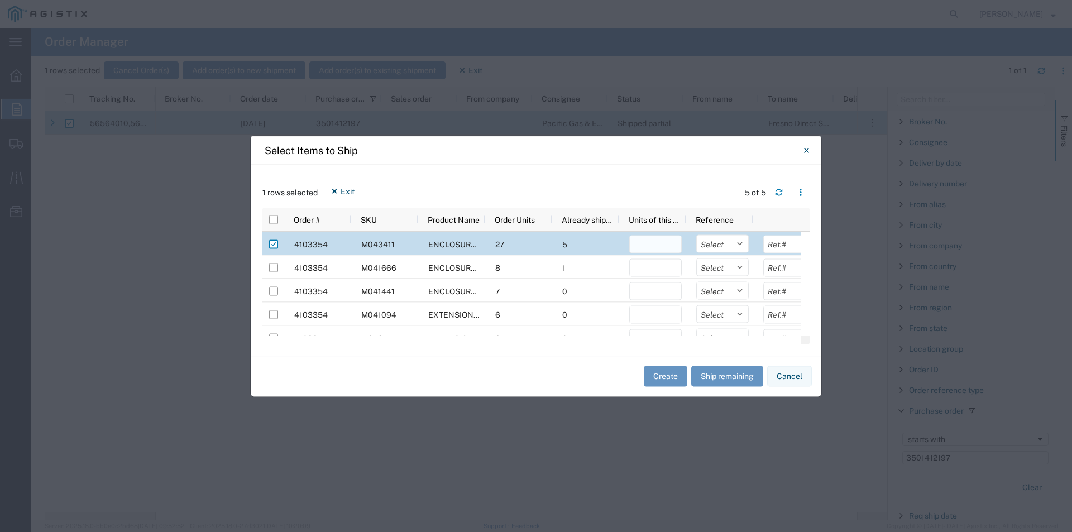
click at [648, 250] on input "number" at bounding box center [655, 244] width 52 height 18
type input "1"
click at [662, 381] on button "Create" at bounding box center [666, 376] width 44 height 21
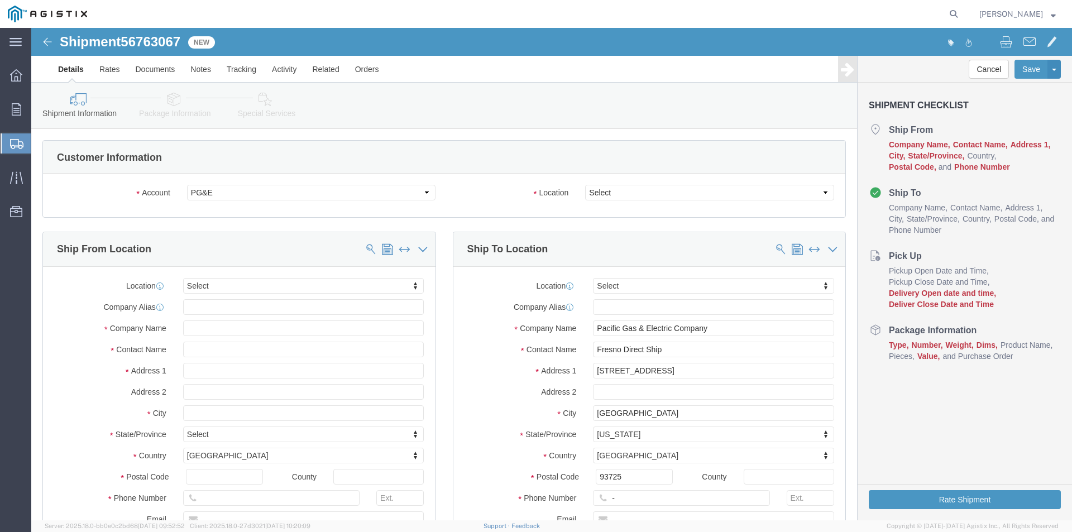
select select
click select "Select All Others [GEOGRAPHIC_DATA] [GEOGRAPHIC_DATA] [GEOGRAPHIC_DATA] [GEOGRA…"
select select "23082"
click select "Select All Others [GEOGRAPHIC_DATA] [GEOGRAPHIC_DATA] [GEOGRAPHIC_DATA] [GEOGRA…"
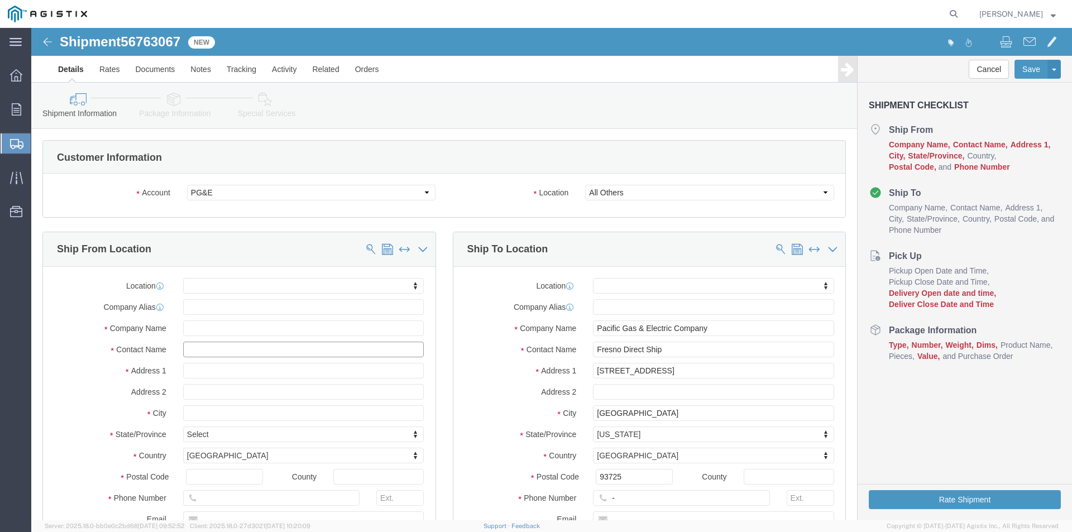
click input "text"
type input "STEV"
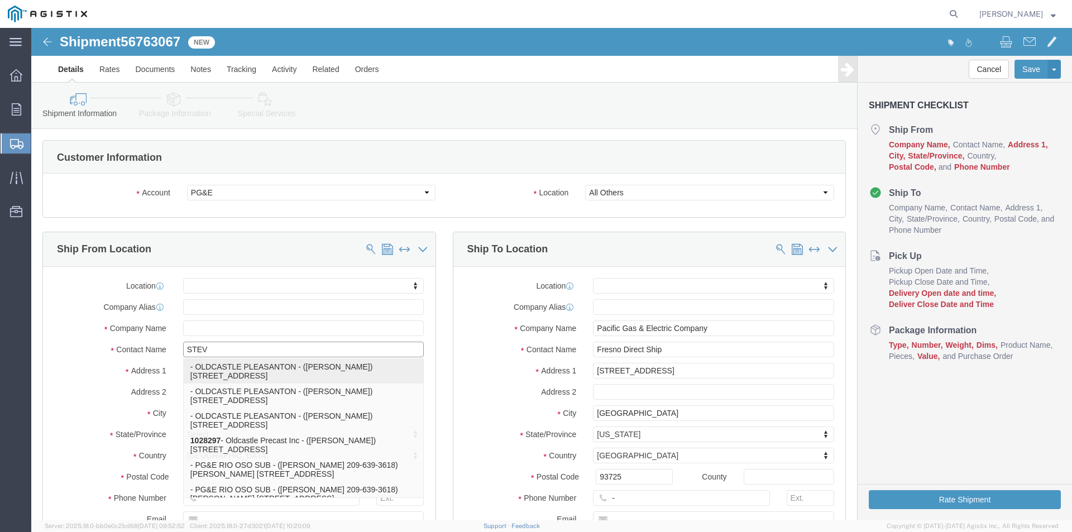
click p "- OLDCASTLE PLEASANTON - ([PERSON_NAME]) [STREET_ADDRESS]"
select select "CA"
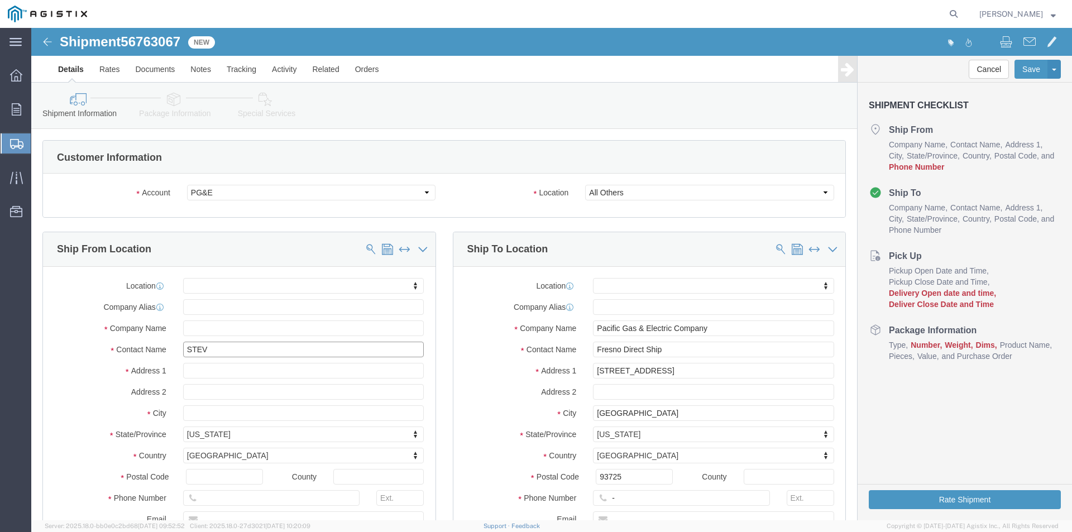
type input "[PERSON_NAME]"
click input "text"
type input "[PHONE_NUMBER]"
drag, startPoint x: 680, startPoint y: 343, endPoint x: 483, endPoint y: 328, distance: 197.1
click div "Location My Profile Location (OBSOLETE) [PERSON_NAME] SC - GC TRAILER (OBSOLETE…"
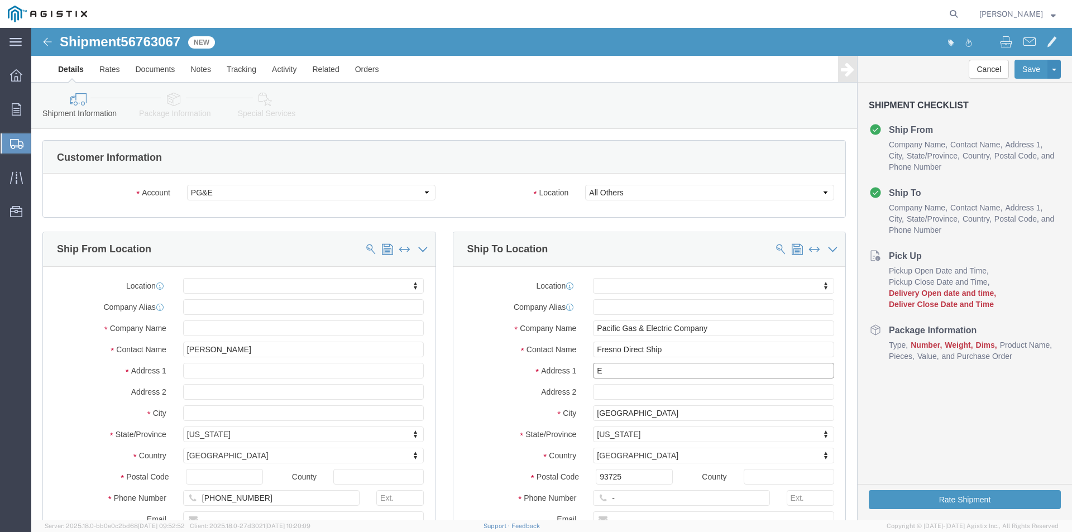
type input "E"
click input "93725"
type input "93737"
drag, startPoint x: 598, startPoint y: 385, endPoint x: 548, endPoint y: 390, distance: 49.9
click div "City [GEOGRAPHIC_DATA]"
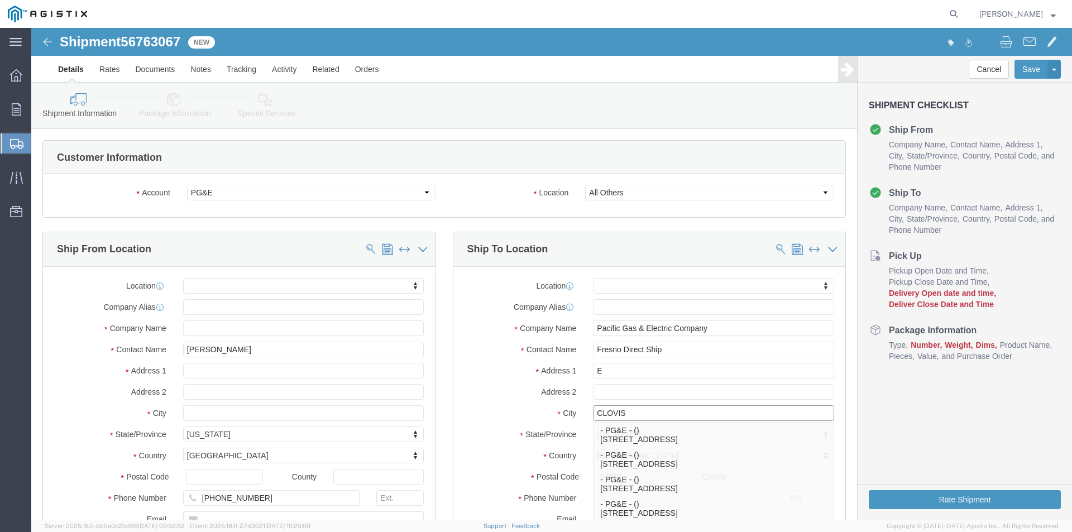
type input "CLOVIS"
click input "E"
type input "E [GEOGRAPHIC_DATA]"
click div "Company Name Pacific Gas & Electric Company"
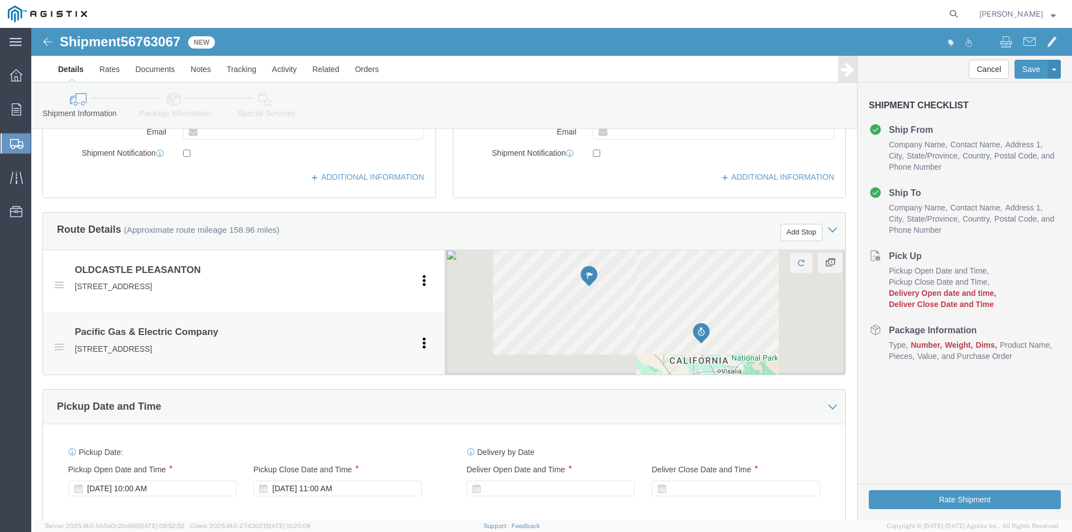
scroll to position [391, 0]
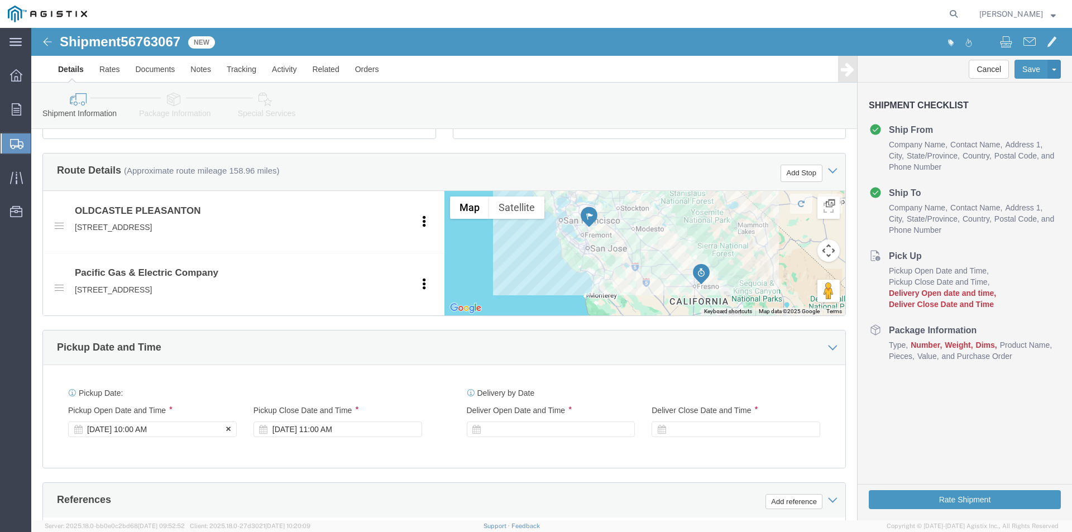
click div "[DATE] 10:00 AM"
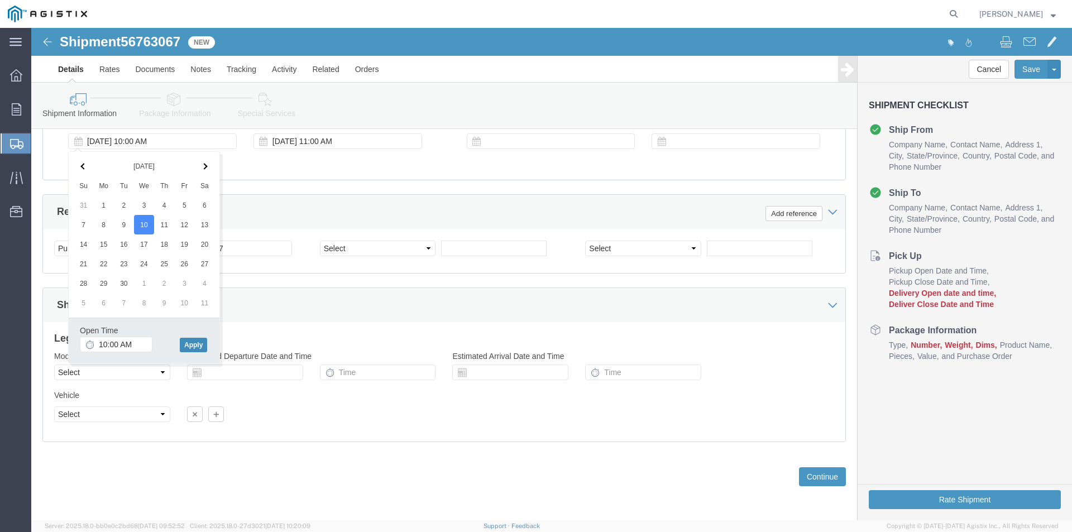
click button "Apply"
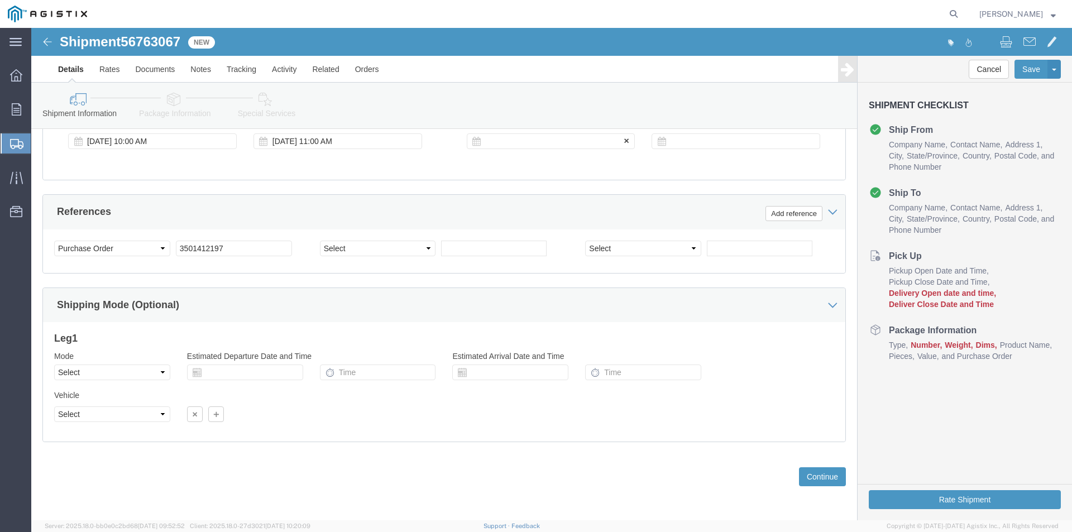
click div
click button "Apply"
drag, startPoint x: 676, startPoint y: 108, endPoint x: 677, endPoint y: 118, distance: 10.7
click div
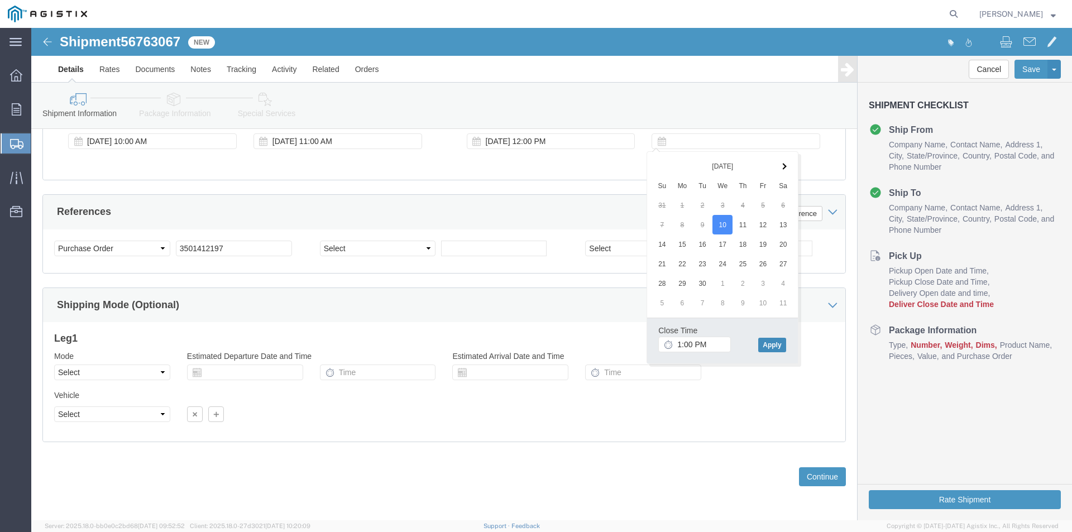
click button "Apply"
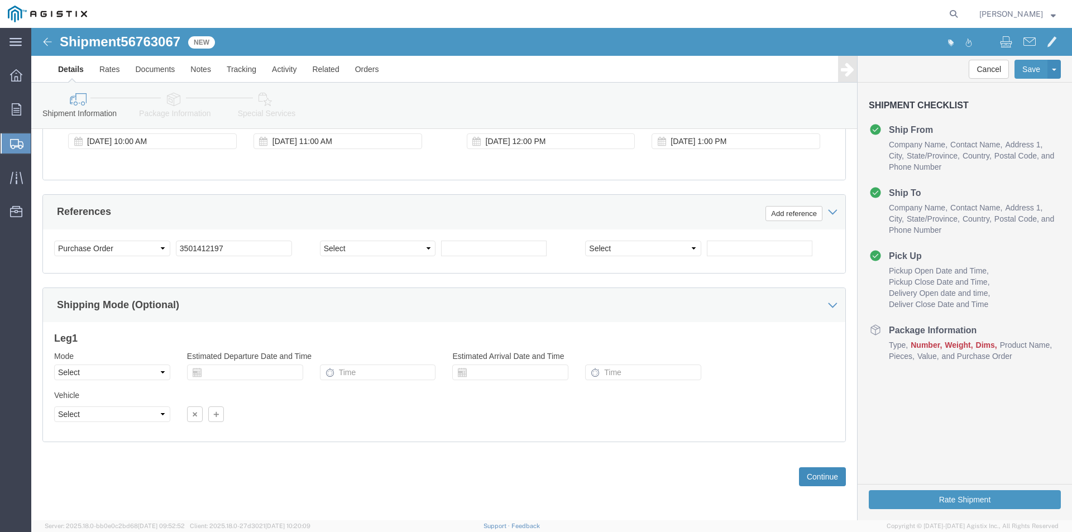
click button "Continue"
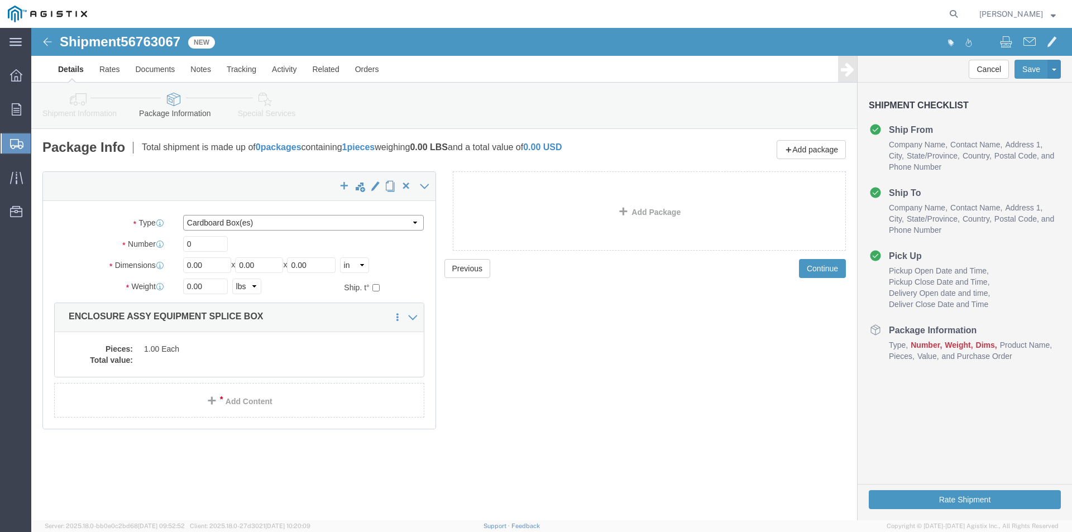
click select "Select Bulk Bundle(s) Cardboard Box(es) Carton(s) Crate(s) Drum(s) (Fiberboard)…"
select select "NKCR"
click select "Select Bulk Bundle(s) Cardboard Box(es) Carton(s) Crate(s) Drum(s) (Fiberboard)…"
click input "0"
type input "01"
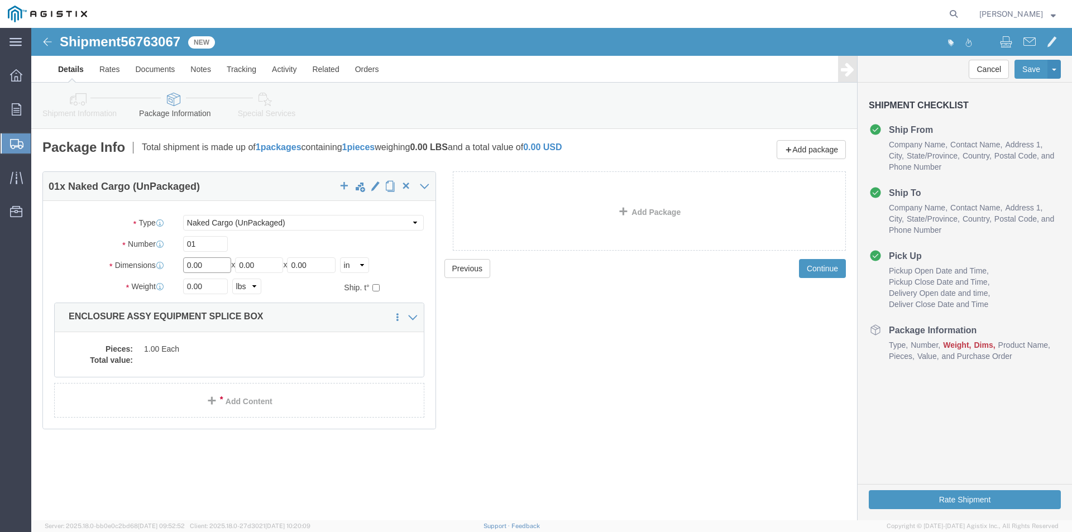
drag, startPoint x: 178, startPoint y: 236, endPoint x: 135, endPoint y: 246, distance: 44.8
click div "Package Type Select Bulk Bundle(s) Cardboard Box(es) Carton(s) Crate(s) Drum(s)…"
type input "46"
drag, startPoint x: 239, startPoint y: 238, endPoint x: 141, endPoint y: 244, distance: 98.4
click div "Dimensions Length 46 x Width 0.00 x Height 0.00 Select cm ft in"
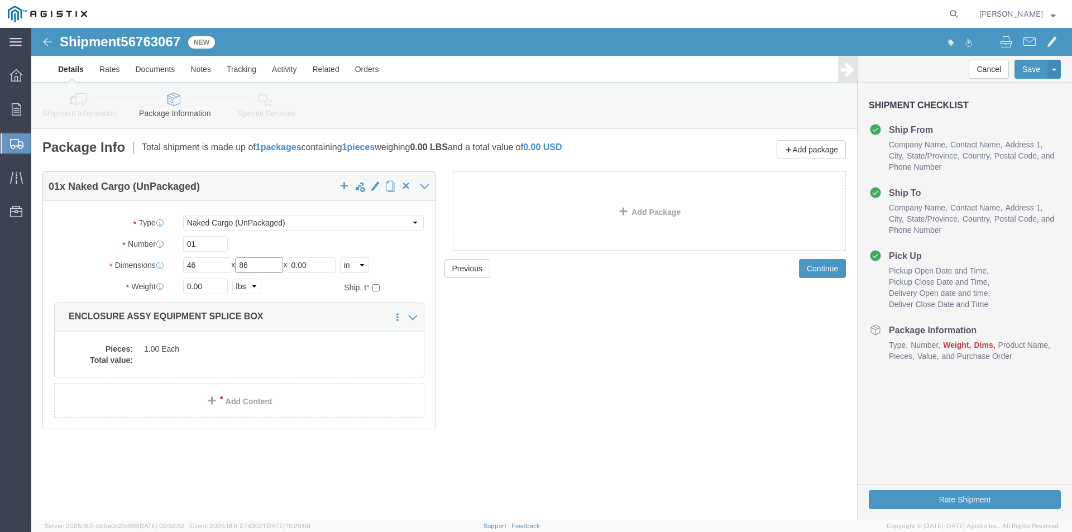
type input "86"
drag, startPoint x: 298, startPoint y: 236, endPoint x: 220, endPoint y: 243, distance: 78.4
click div "Length 46 x Width 86 x Height 0.00 Select cm ft in"
type input "72"
drag, startPoint x: 185, startPoint y: 258, endPoint x: 95, endPoint y: 254, distance: 90.5
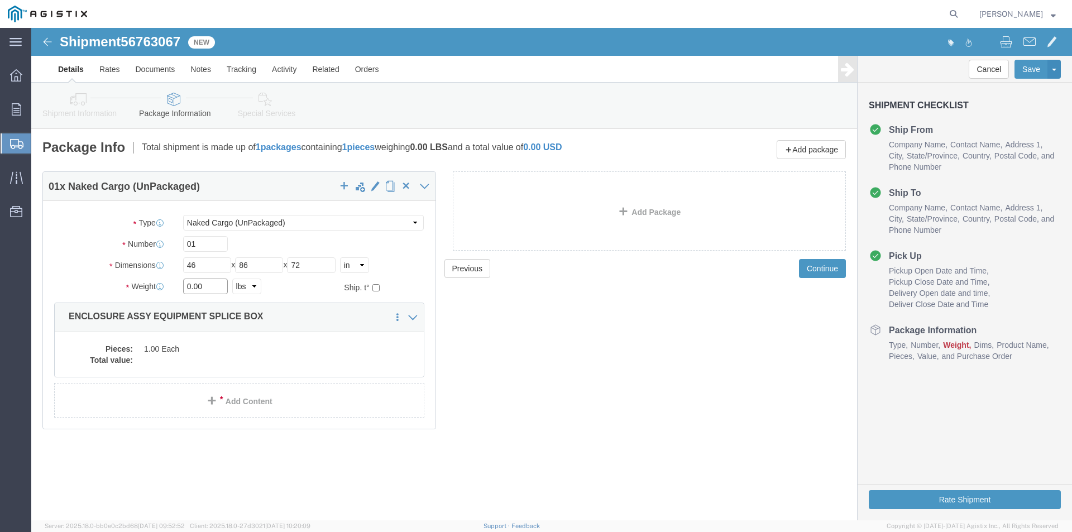
click div "Weight 0.00 Select kgs lbs Ship. t°"
type input "4700"
click dd "1.00 Each"
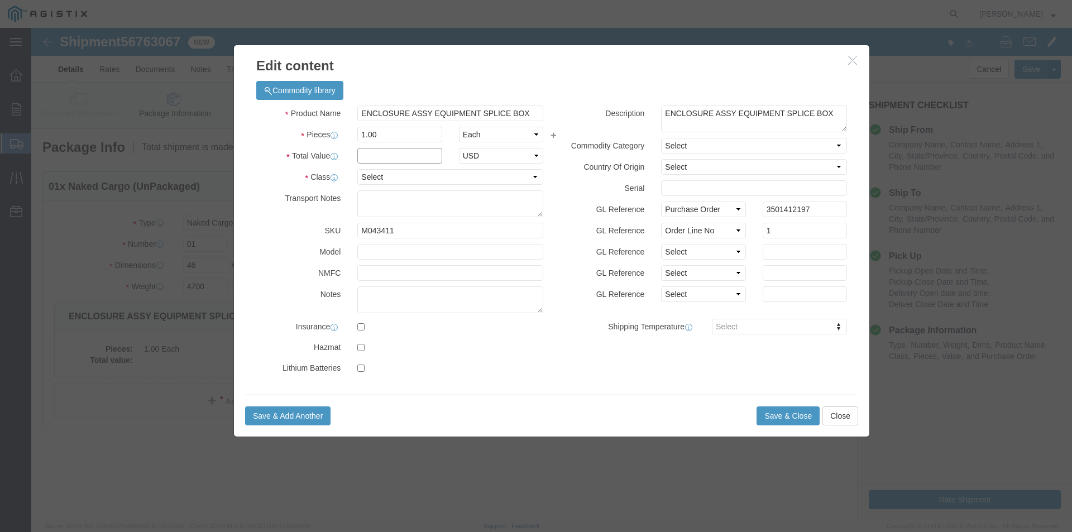
click input "text"
type input "1"
click select "Select 50 55 60 65 70 85 92.5 100 125 175 250 300 400"
select select "55"
click select "Select 50 55 60 65 70 85 92.5 100 125 175 250 300 400"
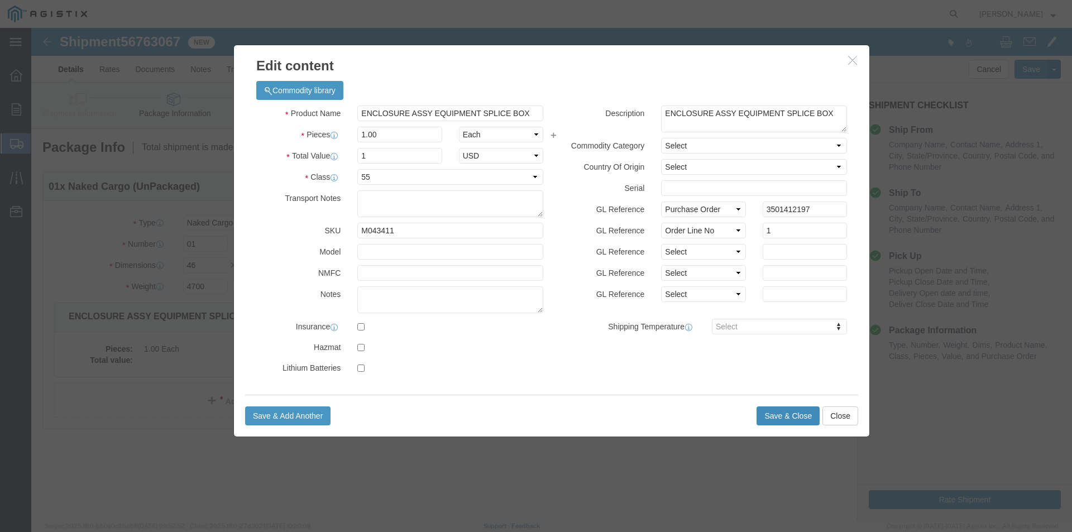
click button "Save & Close"
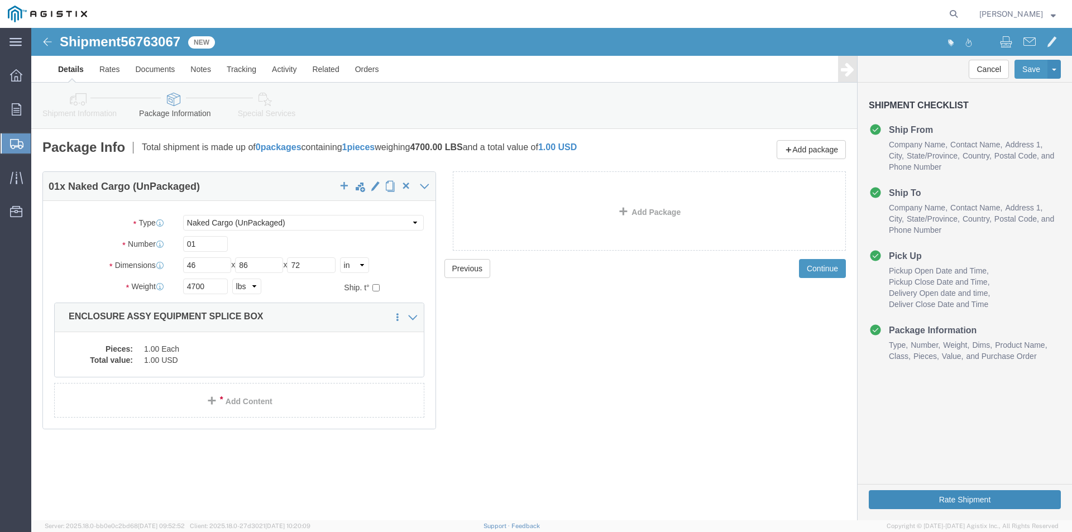
click button "Rate Shipment"
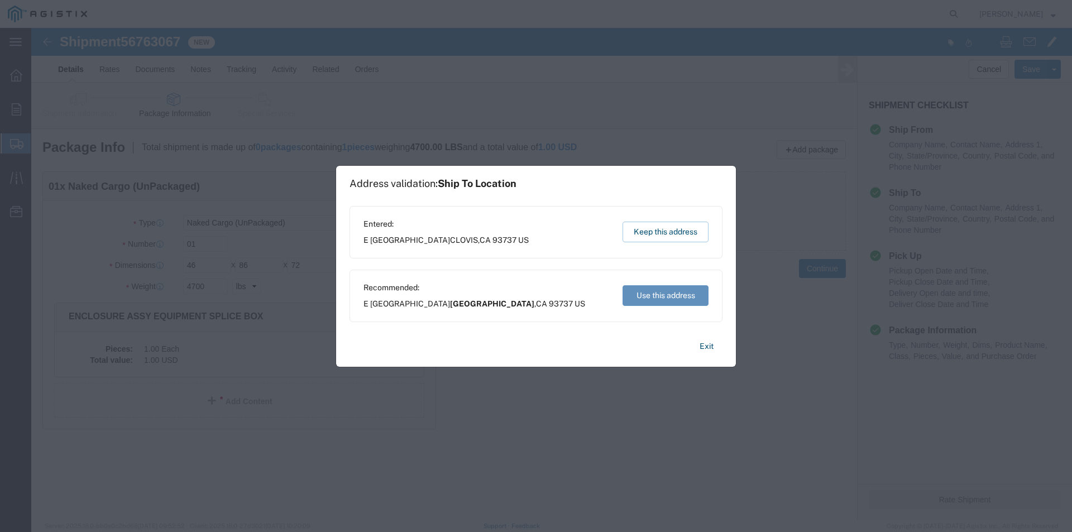
click at [638, 298] on button "Use this address" at bounding box center [665, 295] width 86 height 21
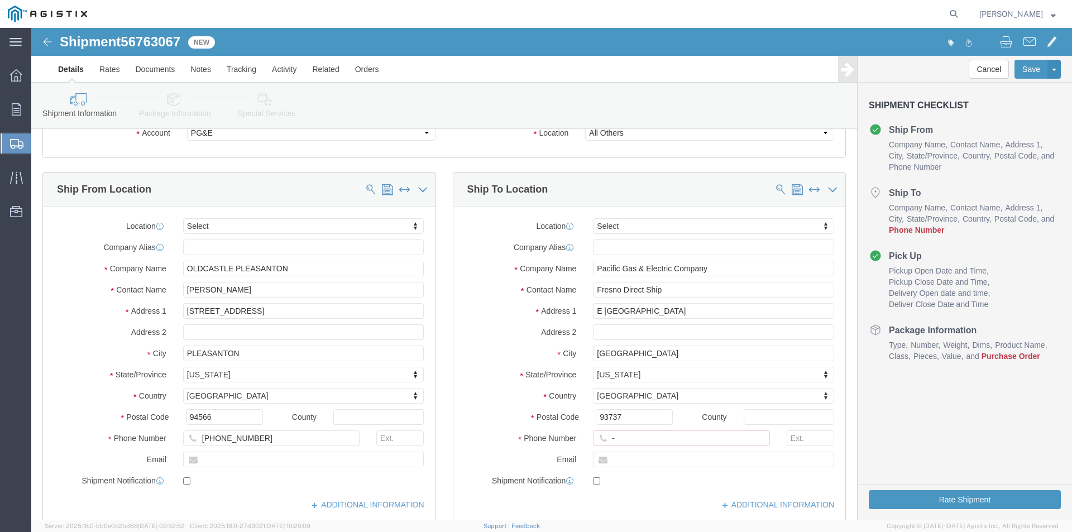
scroll to position [167, 0]
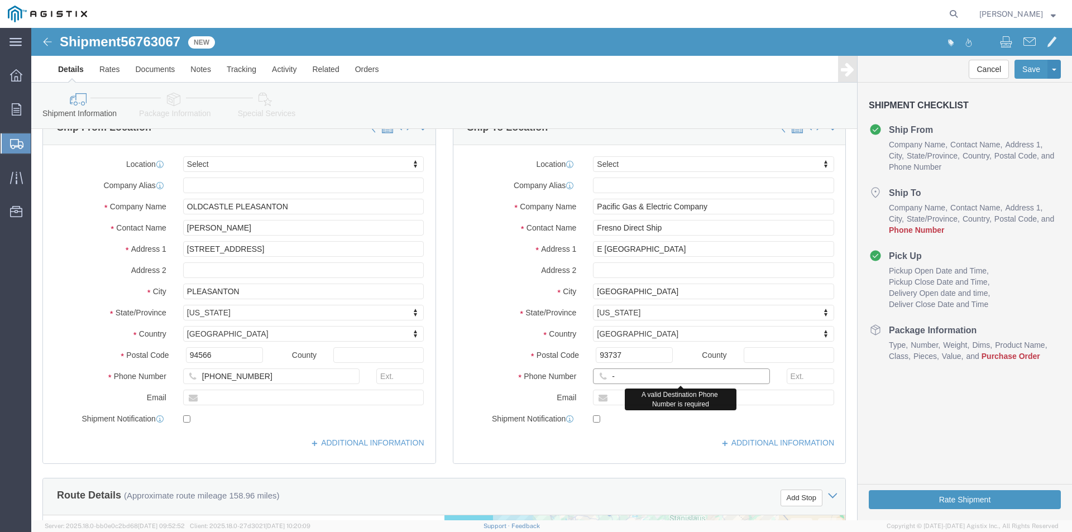
click input "-"
click input "text"
type input "[PHONE_NUMBER]"
click button "Rate Shipment"
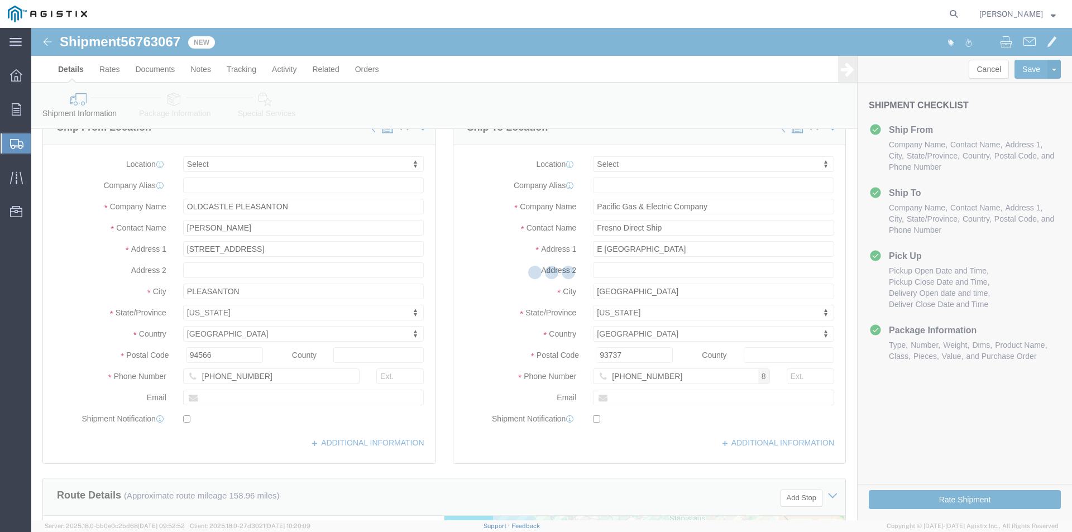
scroll to position [0, 0]
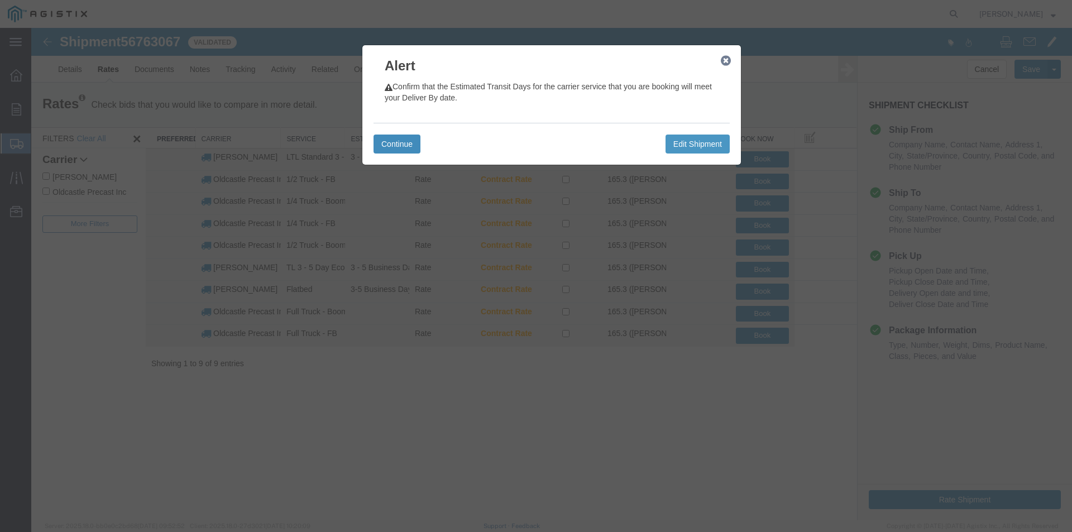
click at [401, 141] on button "Continue" at bounding box center [396, 144] width 47 height 19
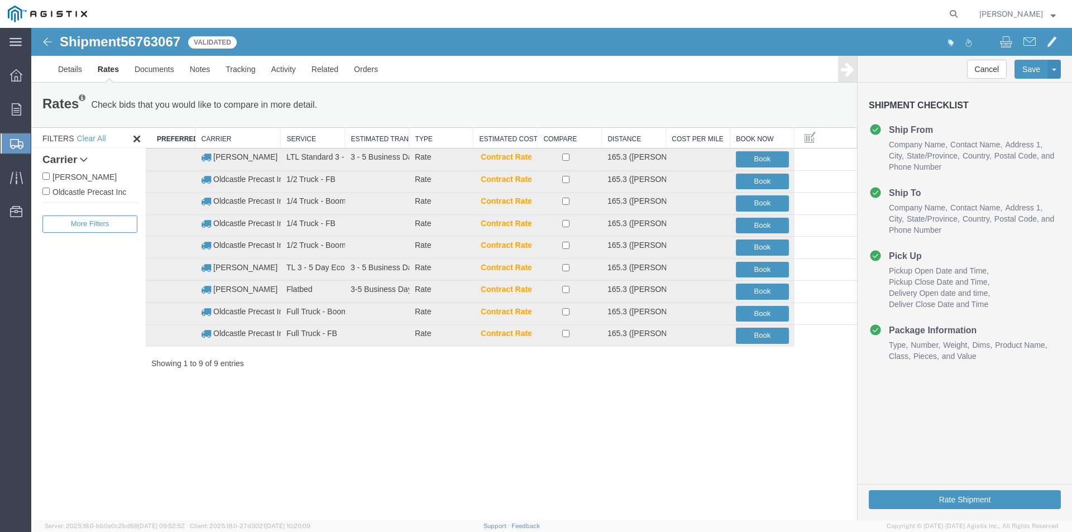
click at [93, 188] on label "Oldcastle Precast Inc" at bounding box center [89, 191] width 95 height 12
click at [50, 188] on input "Oldcastle Precast Inc" at bounding box center [45, 191] width 7 height 7
checkbox input "true"
